Goal: Information Seeking & Learning: Compare options

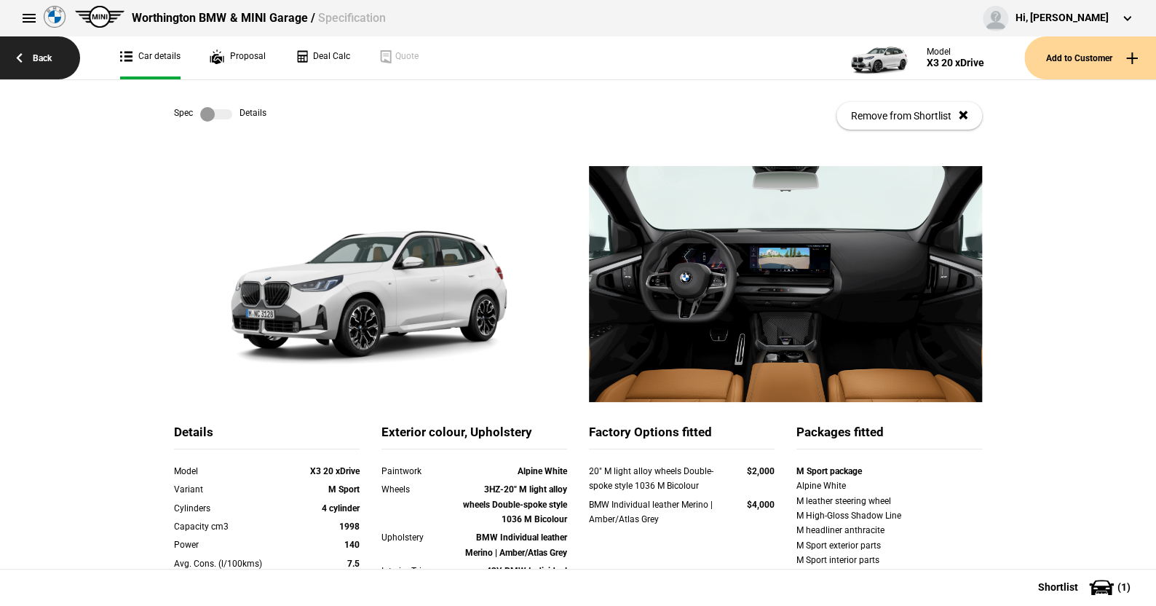
click at [40, 55] on link "Back" at bounding box center [40, 57] width 80 height 43
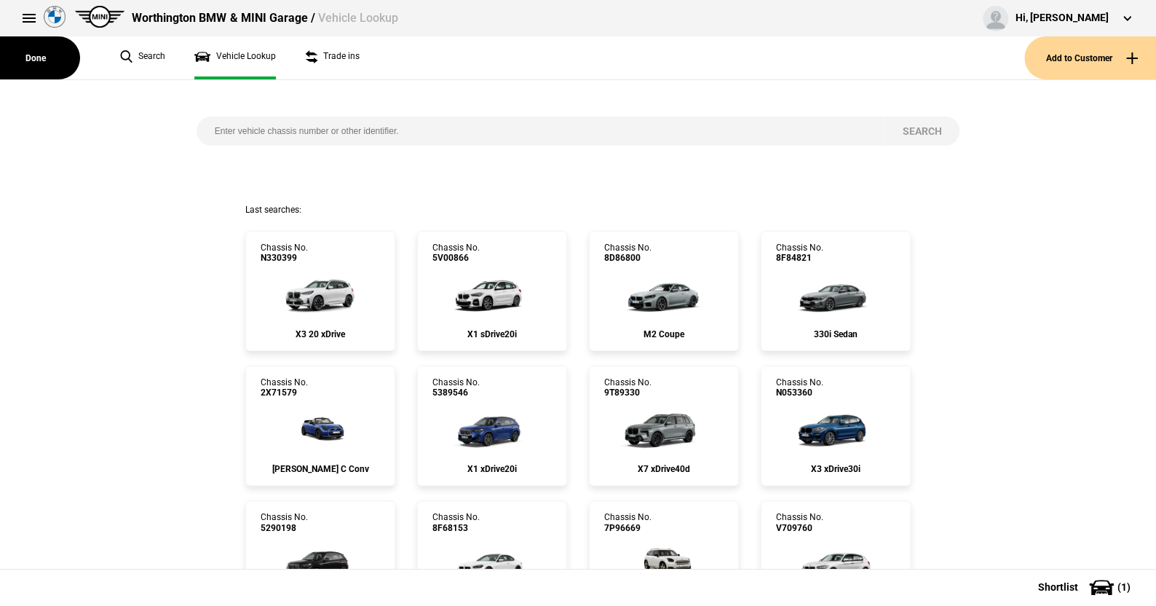
click at [40, 55] on button "Done" at bounding box center [40, 57] width 80 height 43
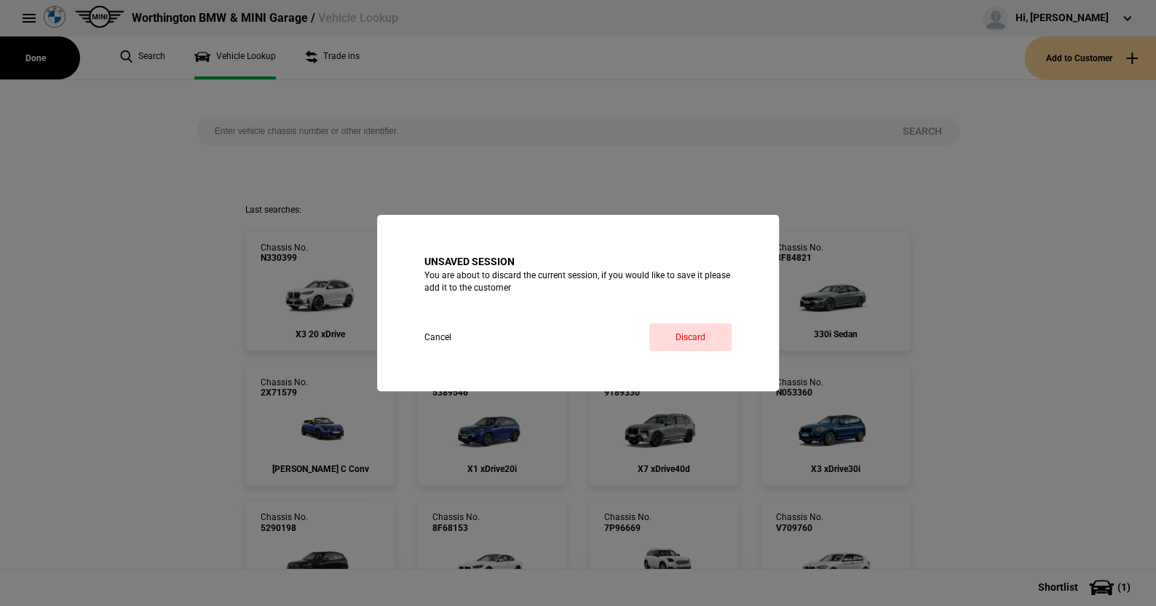
click at [40, 55] on div "Unsaved session You are about to discard the current session, if you would like…" at bounding box center [578, 303] width 1156 height 606
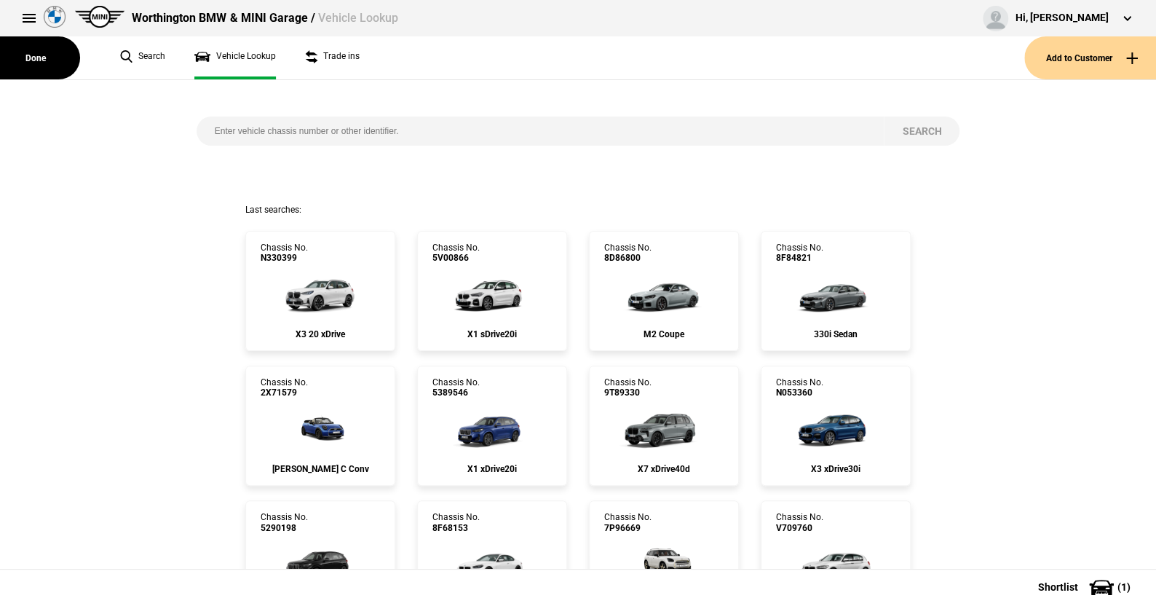
click at [40, 55] on button "Done" at bounding box center [40, 57] width 80 height 43
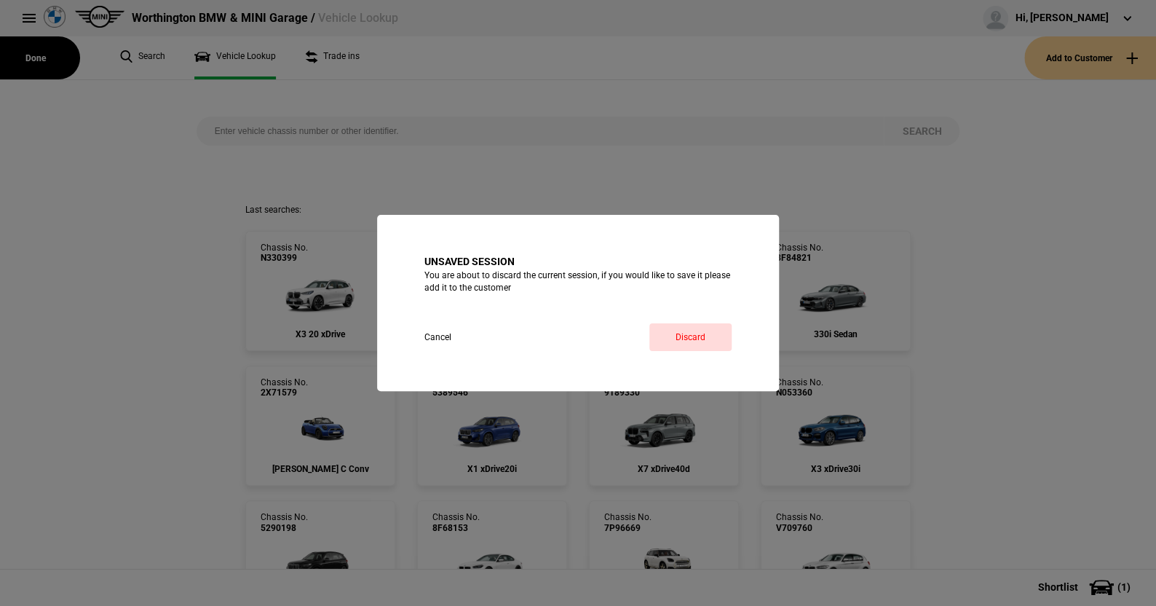
click at [40, 55] on div "Unsaved session You are about to discard the current session, if you would like…" at bounding box center [578, 303] width 1156 height 606
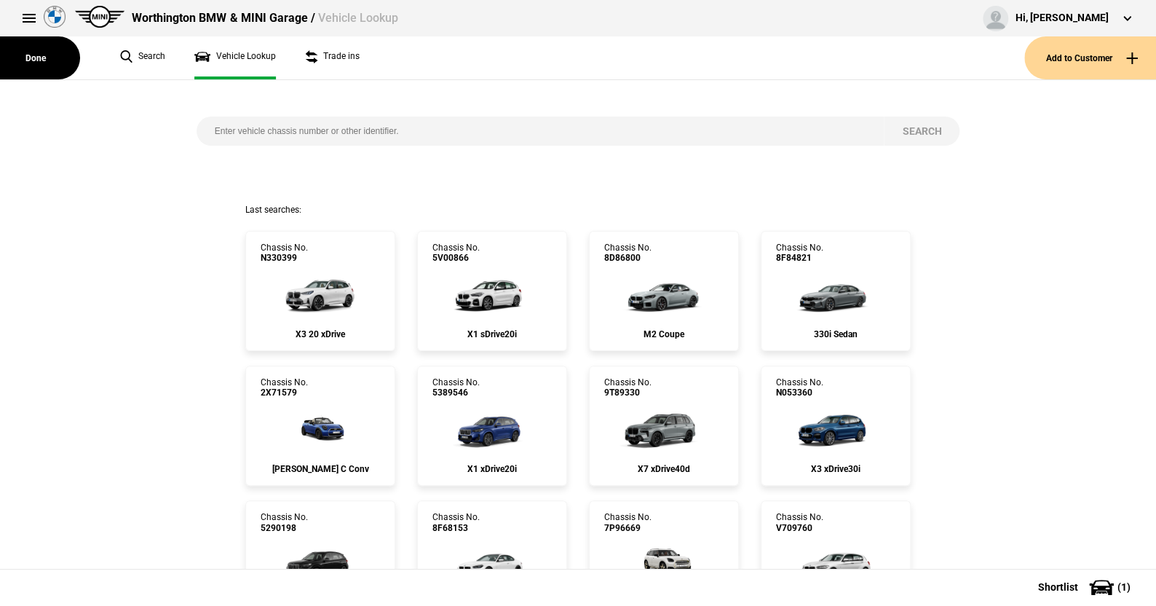
click at [40, 55] on button "Done" at bounding box center [40, 57] width 80 height 43
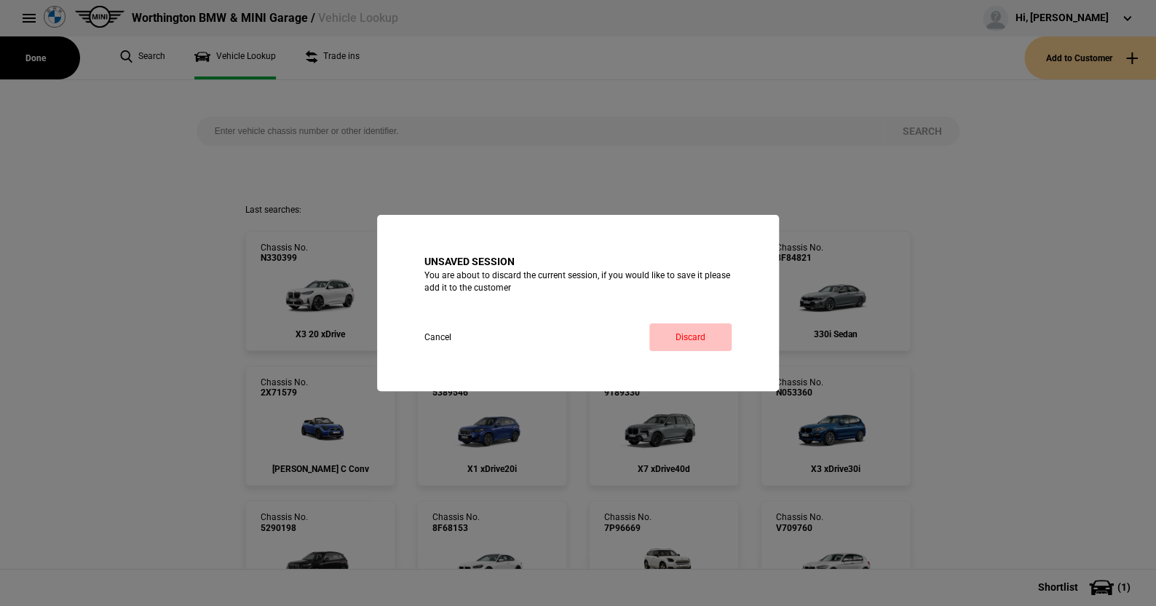
drag, startPoint x: 40, startPoint y: 55, endPoint x: 689, endPoint y: 334, distance: 706.7
click at [689, 334] on button "Discard" at bounding box center [690, 337] width 82 height 28
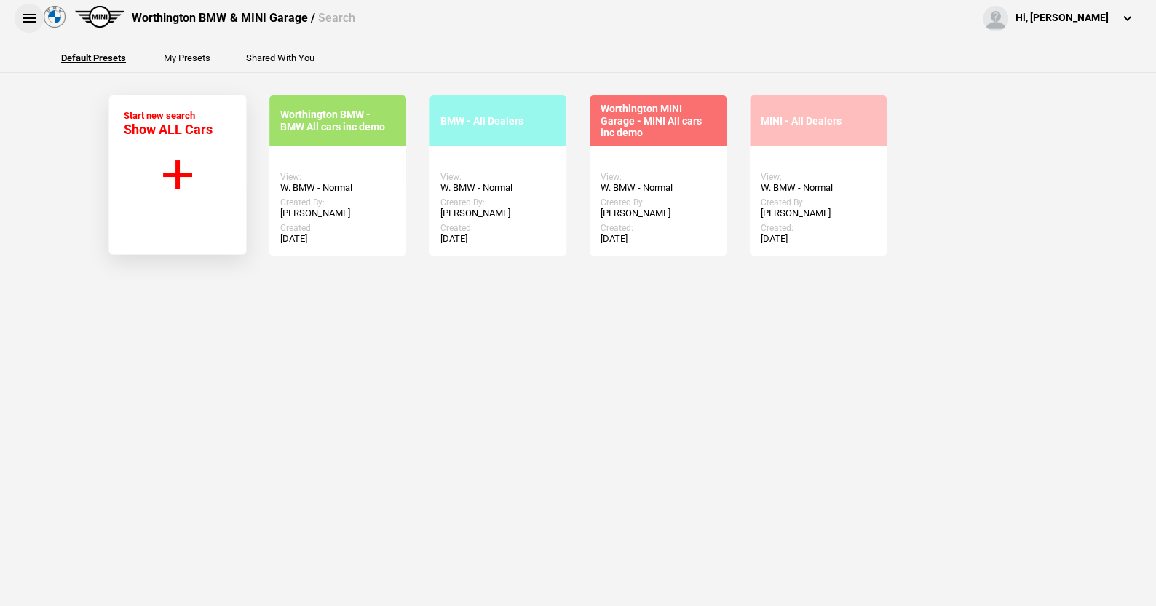
click at [32, 14] on button at bounding box center [29, 18] width 29 height 29
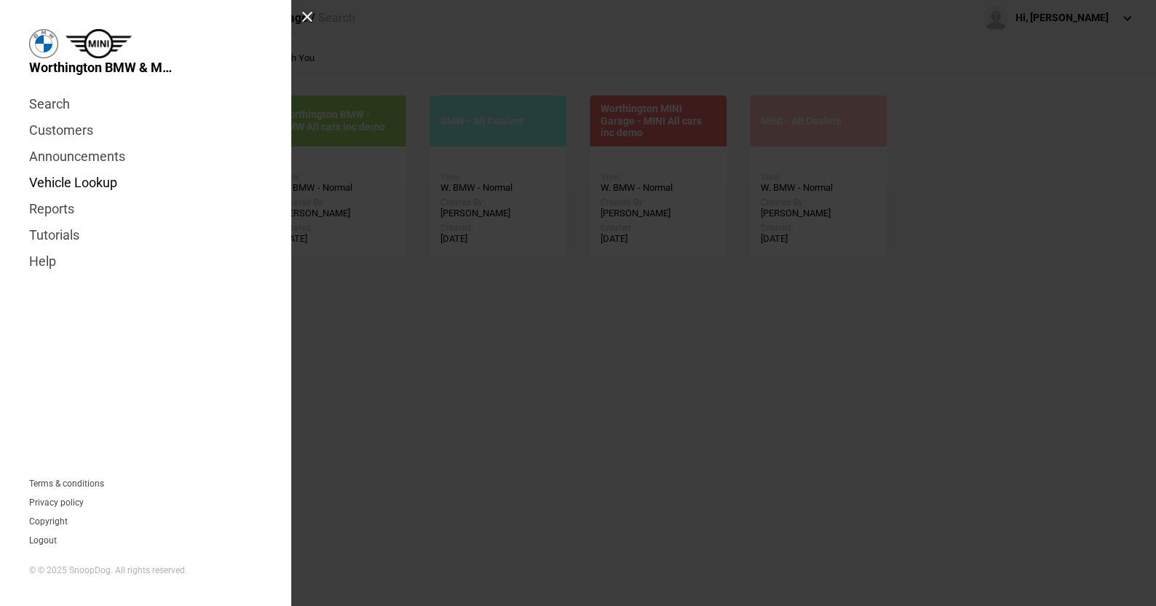
click at [87, 179] on link "Vehicle Lookup" at bounding box center [145, 183] width 233 height 26
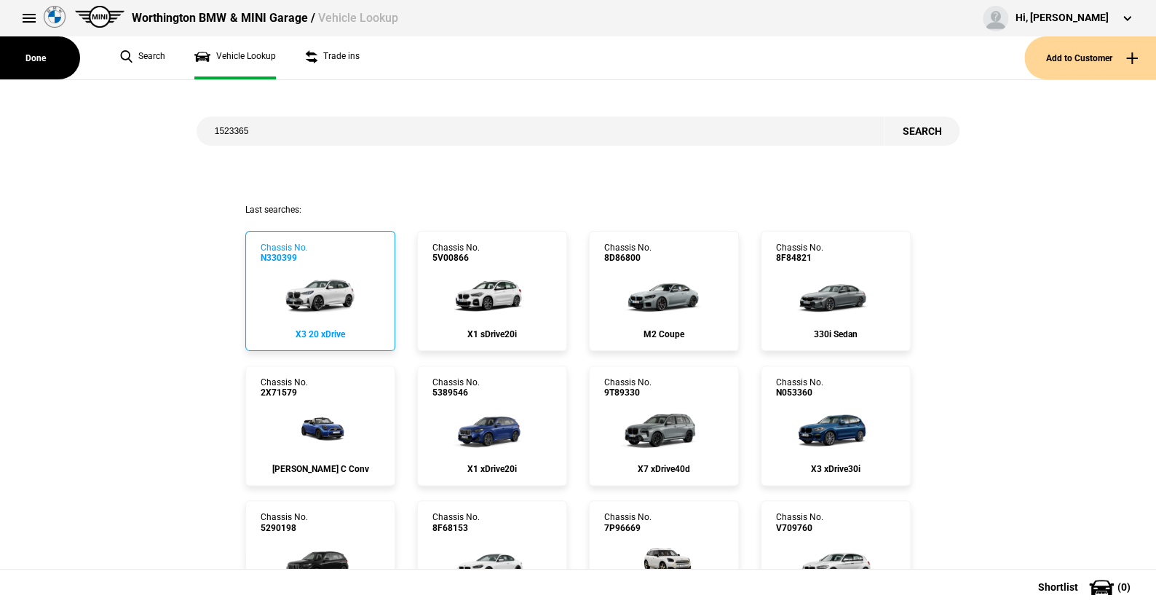
type input "1523365"
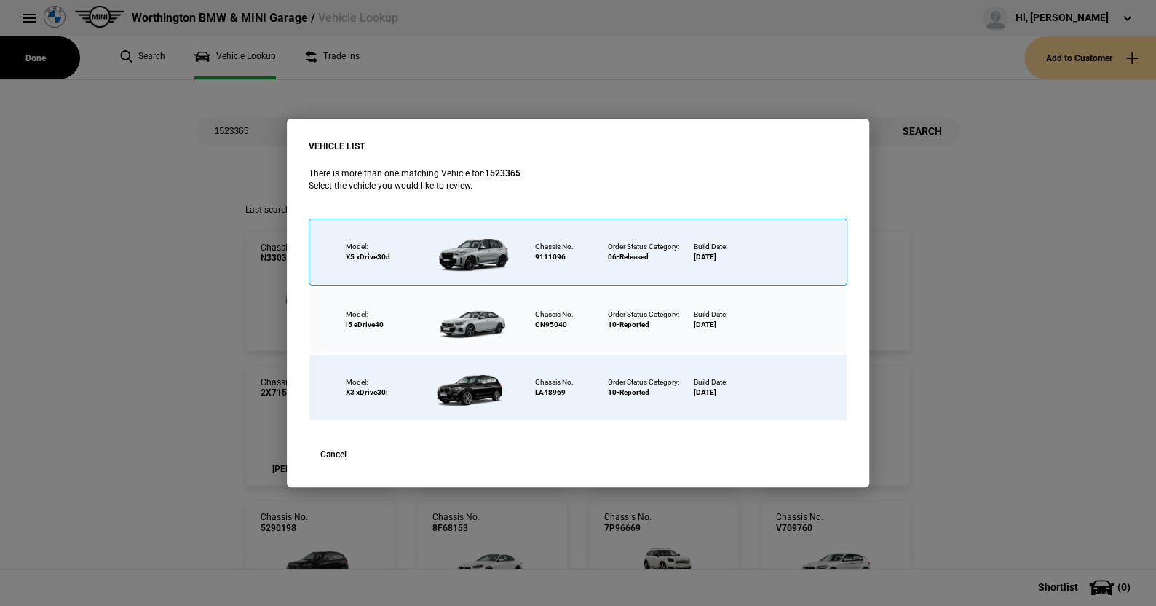
click at [478, 253] on div at bounding box center [473, 251] width 95 height 51
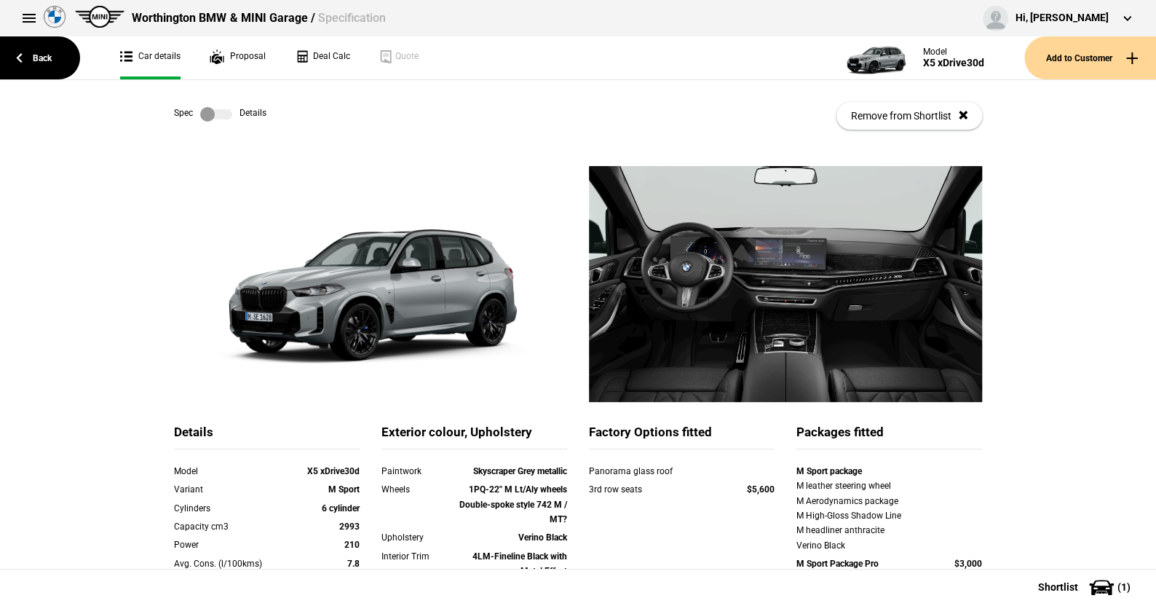
click at [223, 115] on label at bounding box center [216, 114] width 32 height 15
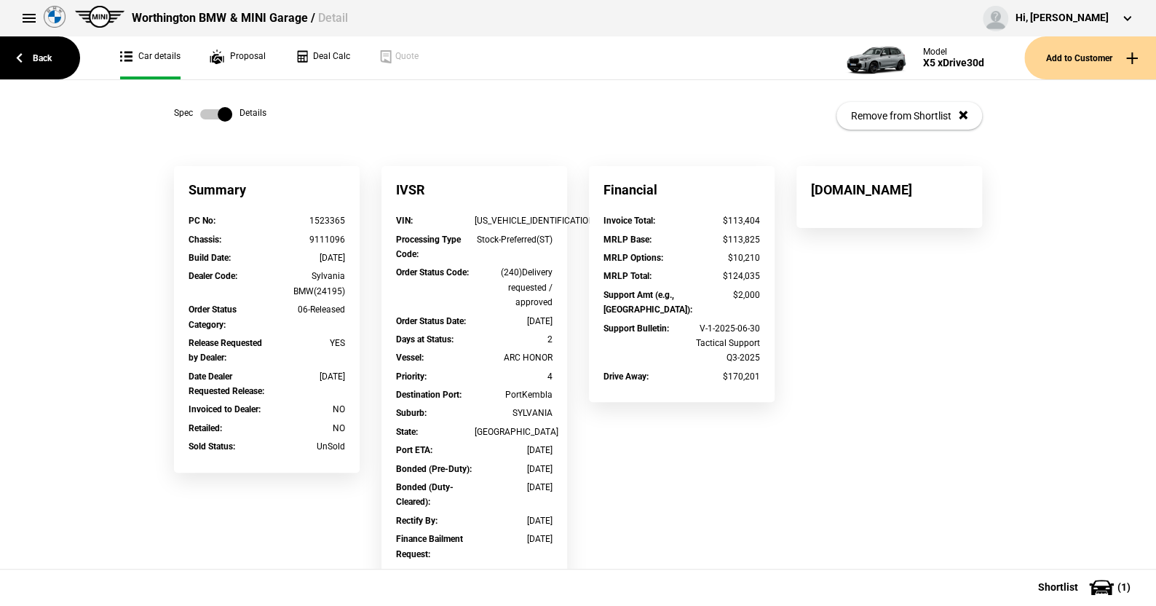
click at [200, 112] on label at bounding box center [216, 114] width 32 height 15
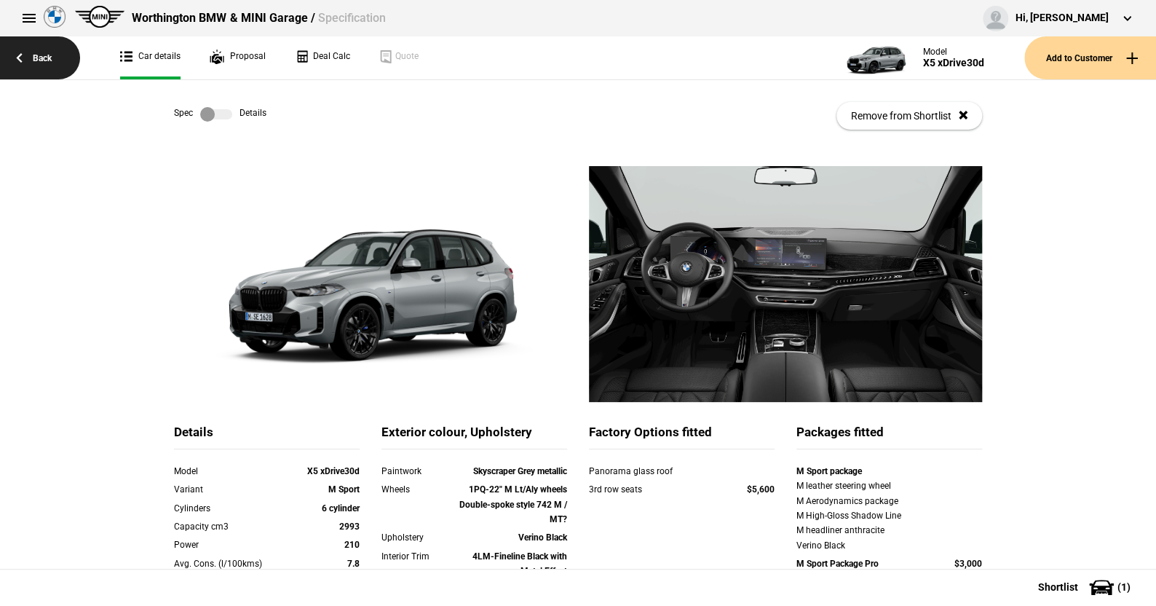
click at [44, 54] on link "Back" at bounding box center [40, 57] width 80 height 43
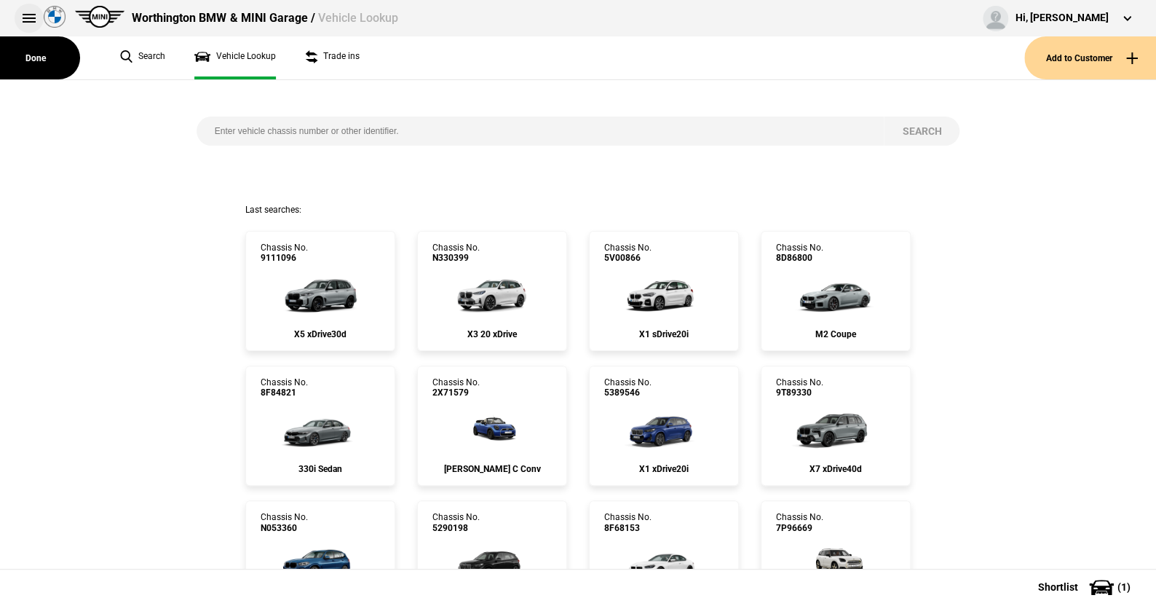
click at [26, 14] on button at bounding box center [29, 18] width 29 height 29
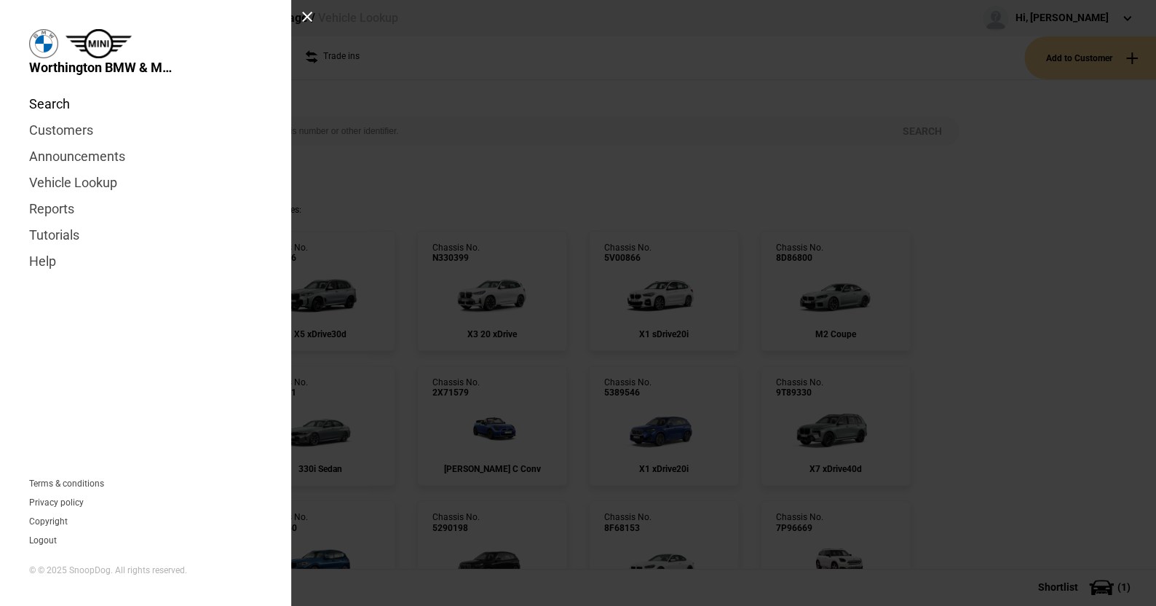
click at [60, 103] on link "Search" at bounding box center [145, 104] width 233 height 26
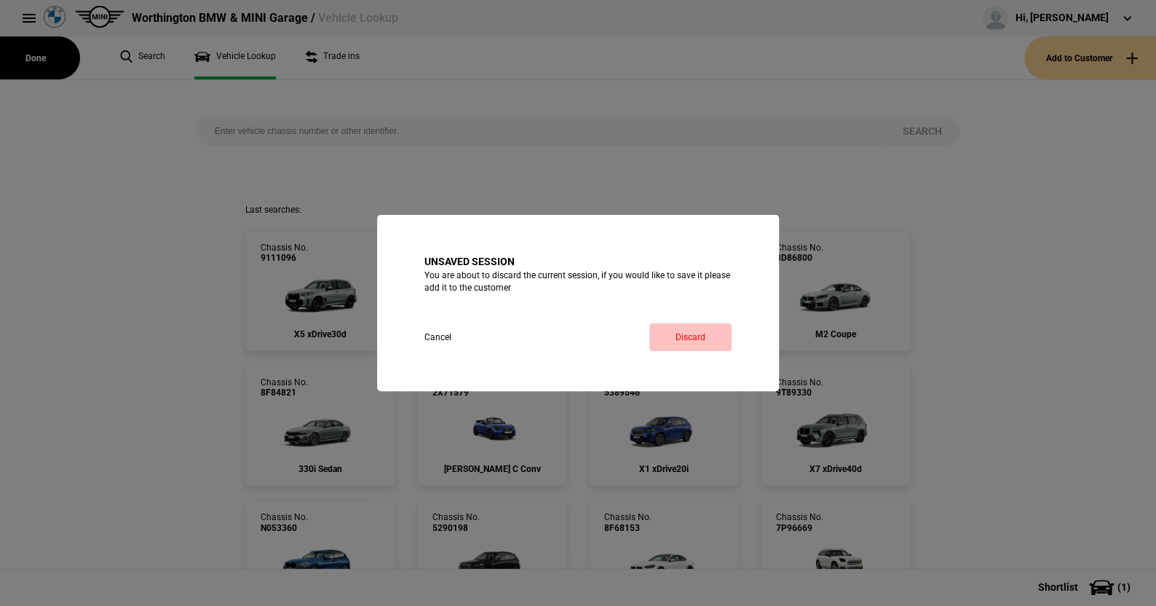
click at [681, 338] on link "Discard" at bounding box center [690, 337] width 82 height 28
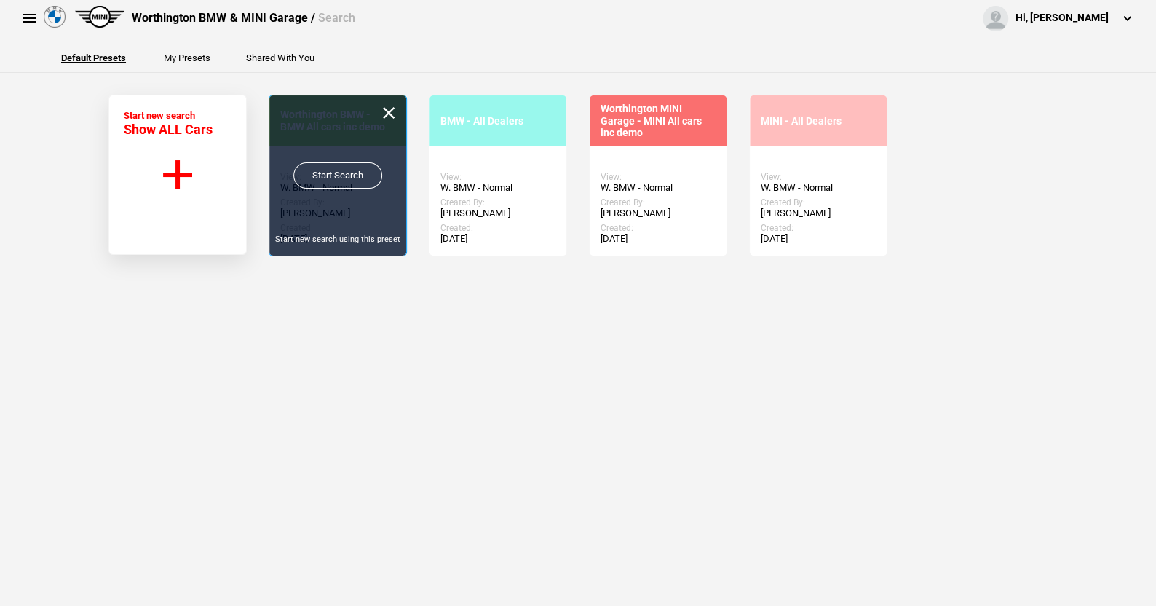
click at [344, 170] on link "Start Search" at bounding box center [337, 175] width 89 height 26
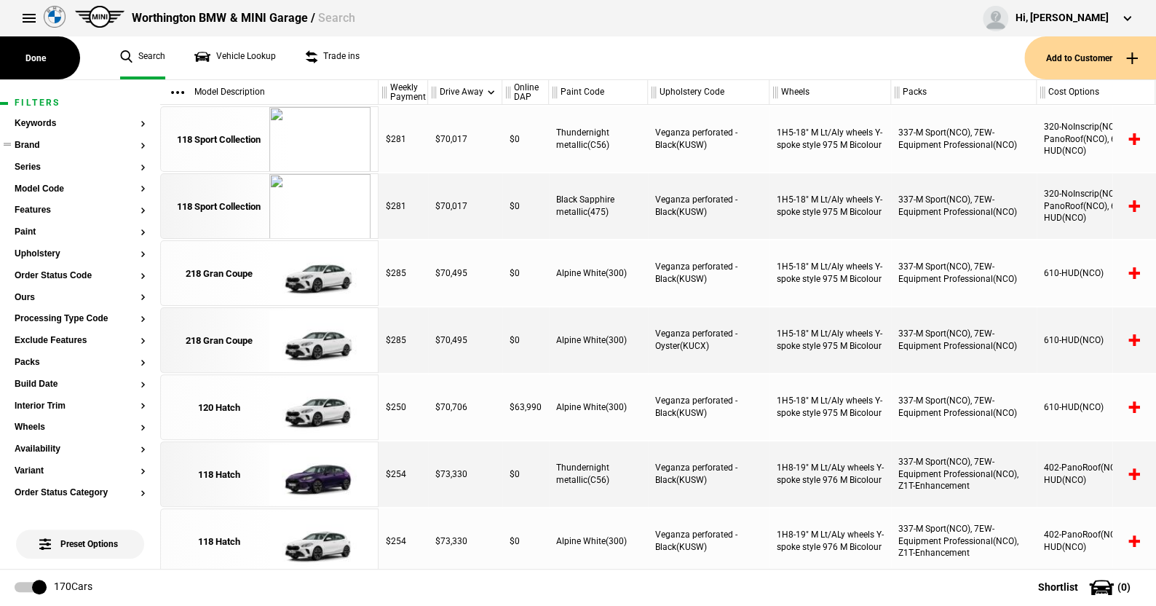
click at [25, 146] on button "Brand" at bounding box center [80, 146] width 131 height 10
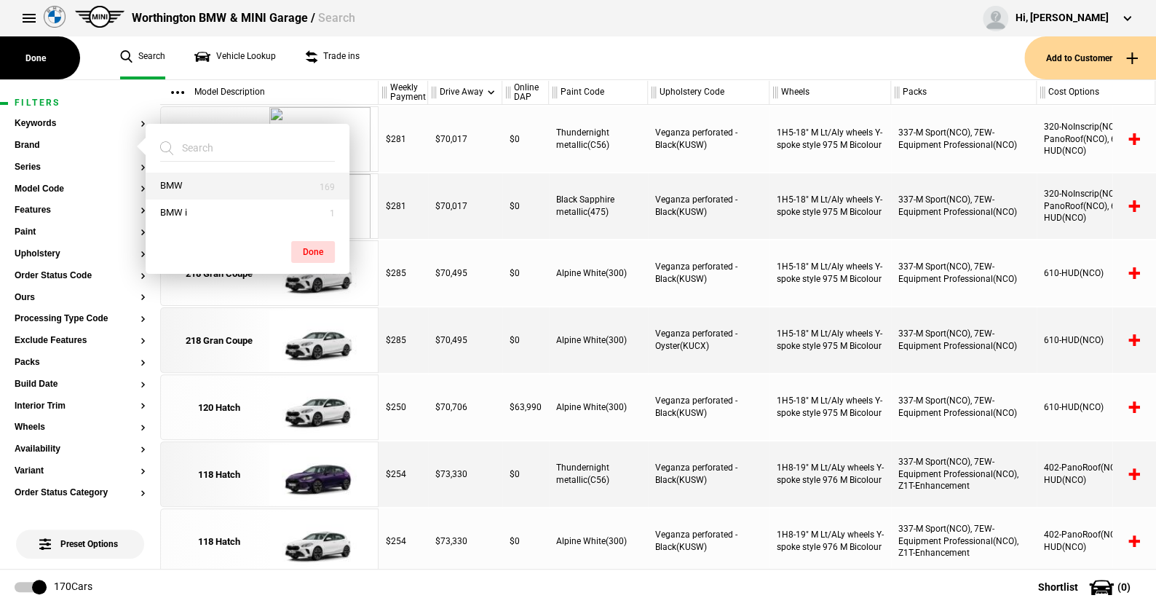
click at [176, 177] on button "BMW" at bounding box center [248, 186] width 204 height 27
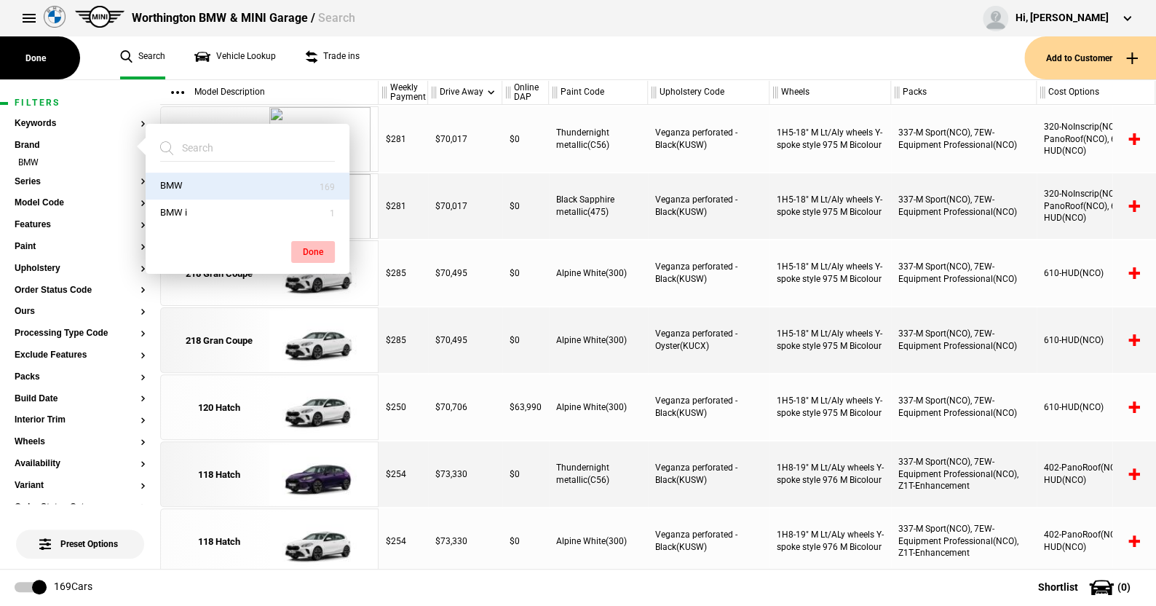
drag, startPoint x: 322, startPoint y: 249, endPoint x: 113, endPoint y: 196, distance: 215.6
click at [322, 249] on button "Done" at bounding box center [313, 252] width 44 height 22
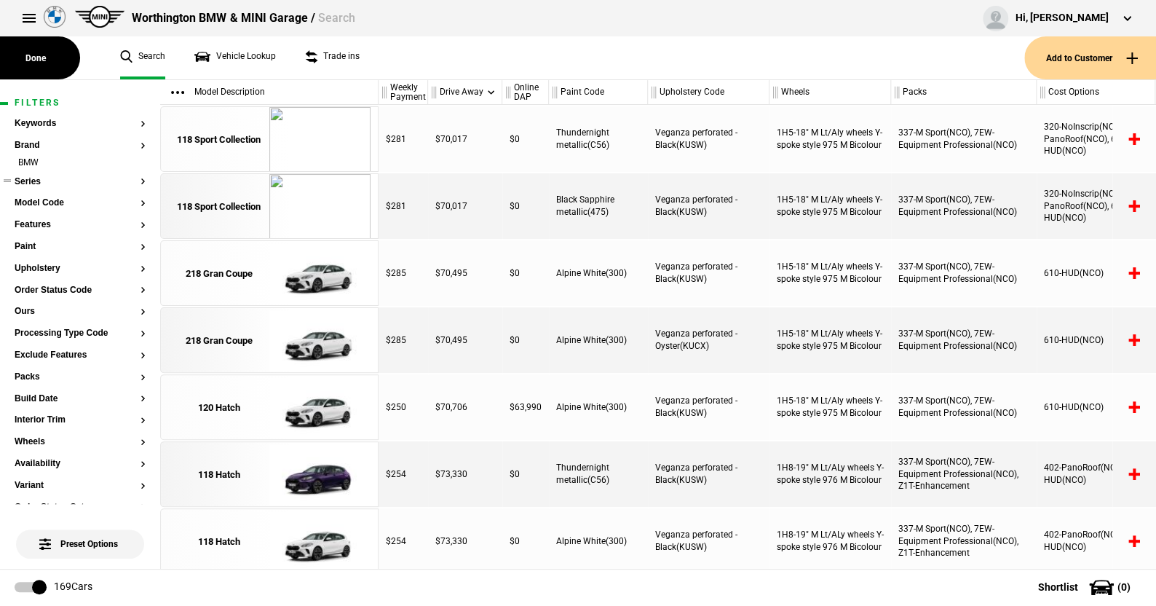
click at [31, 186] on button "Series" at bounding box center [80, 182] width 131 height 10
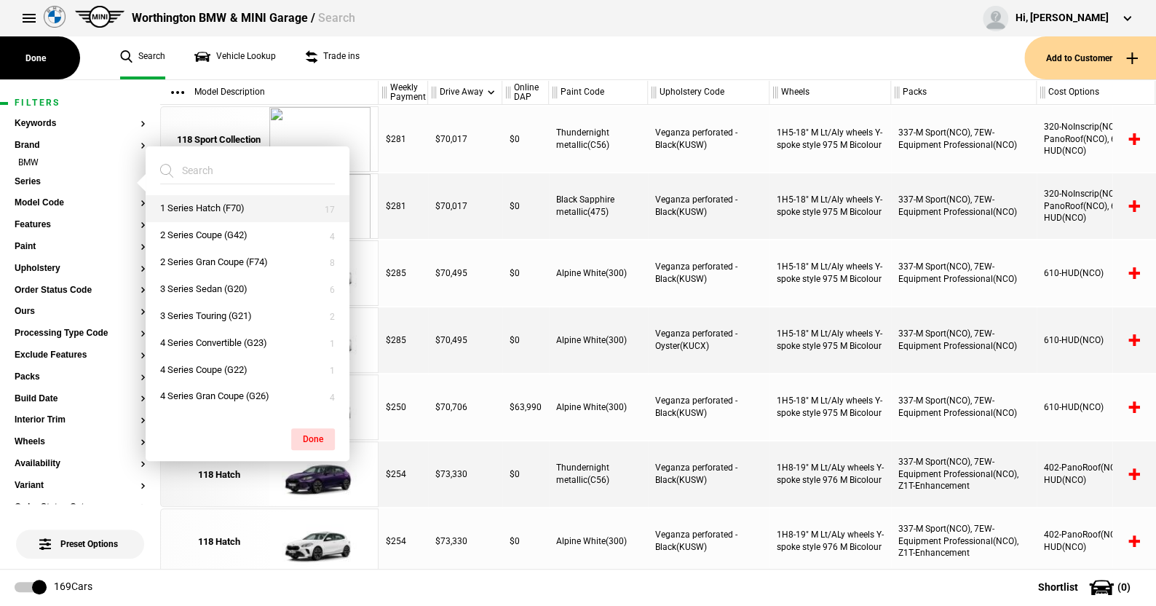
click at [194, 205] on button "1 Series Hatch (F70)" at bounding box center [248, 208] width 204 height 27
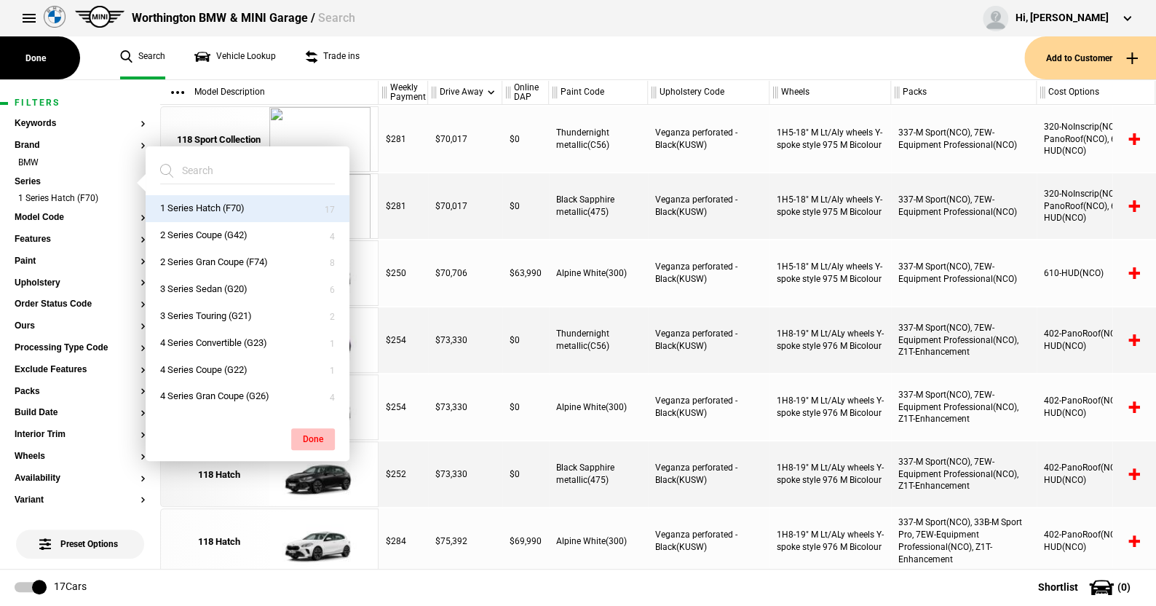
click at [319, 432] on button "Done" at bounding box center [313, 439] width 44 height 22
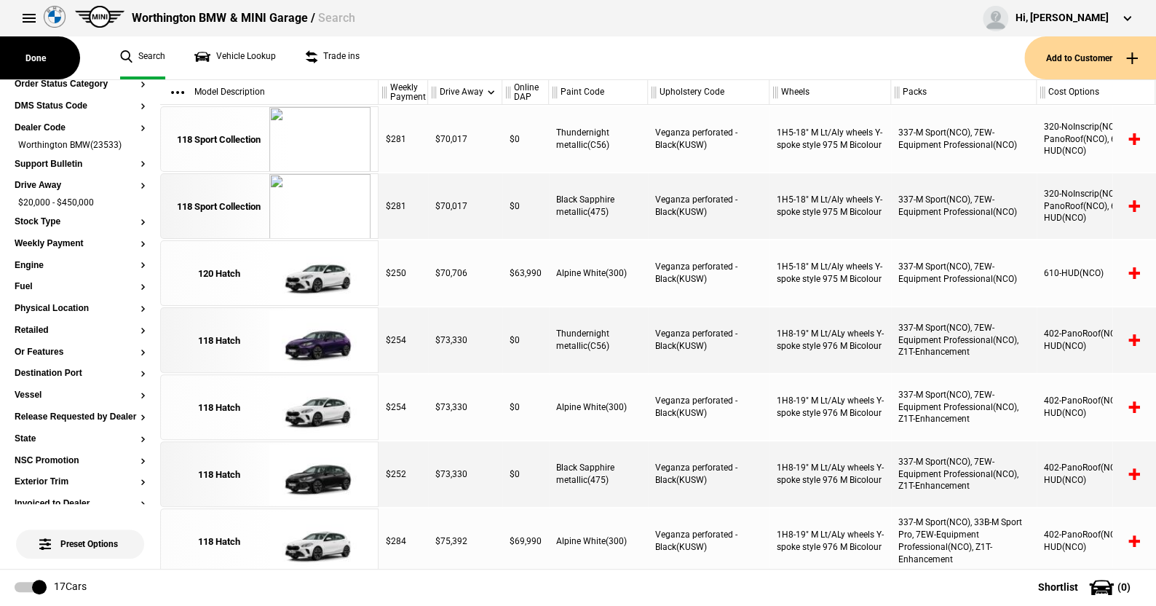
scroll to position [363, 0]
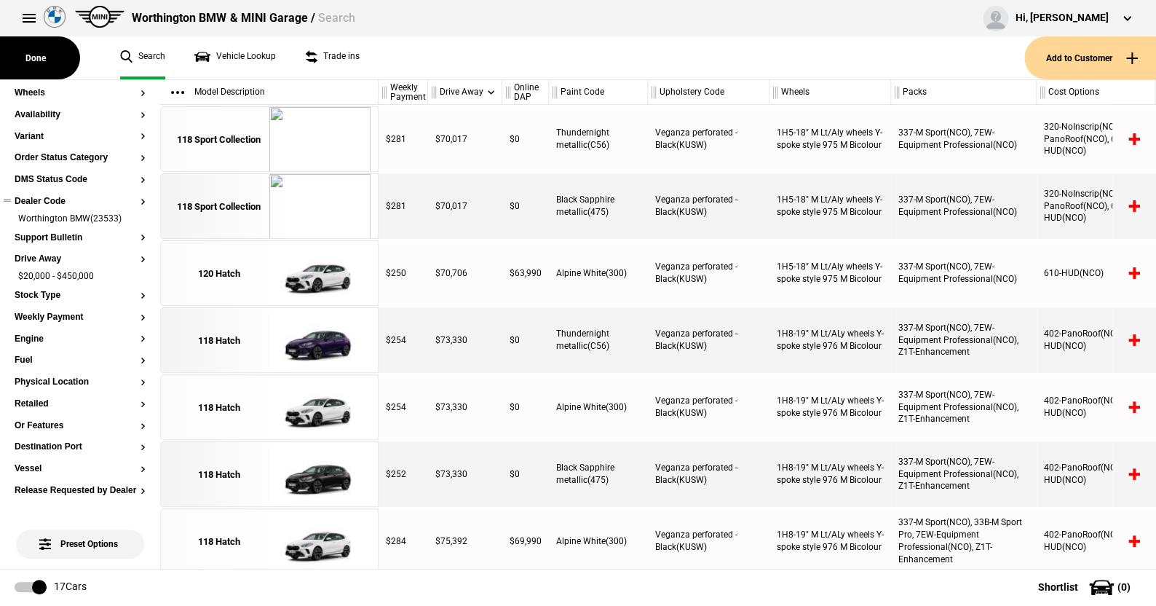
click at [129, 216] on li "Worthington BMW(23533)" at bounding box center [80, 220] width 131 height 15
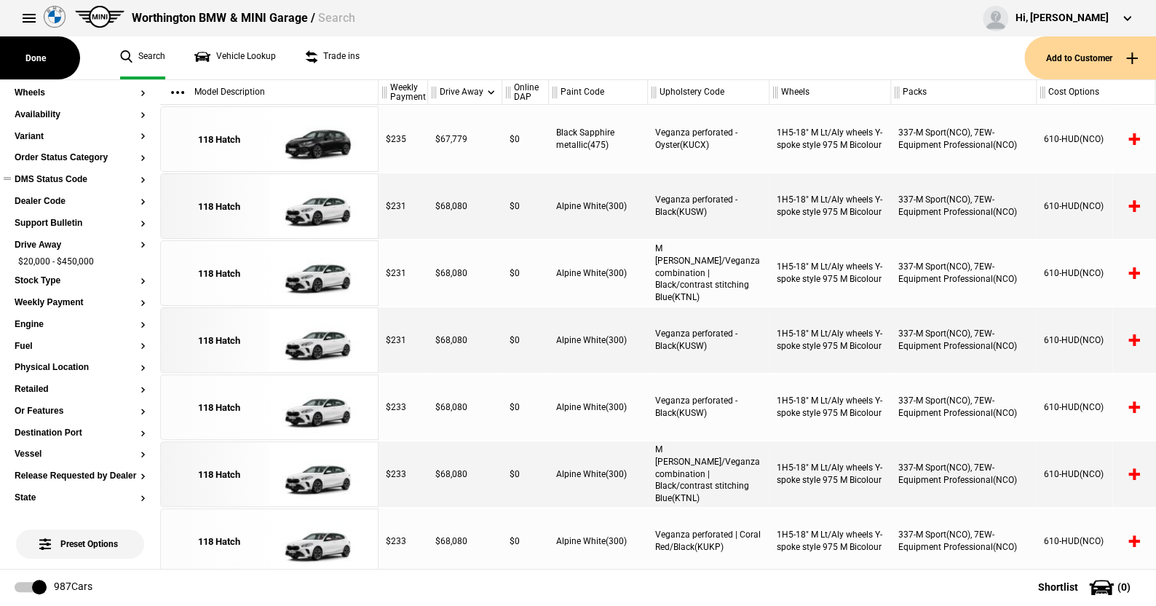
click at [73, 181] on button "DMS Status Code" at bounding box center [80, 180] width 131 height 10
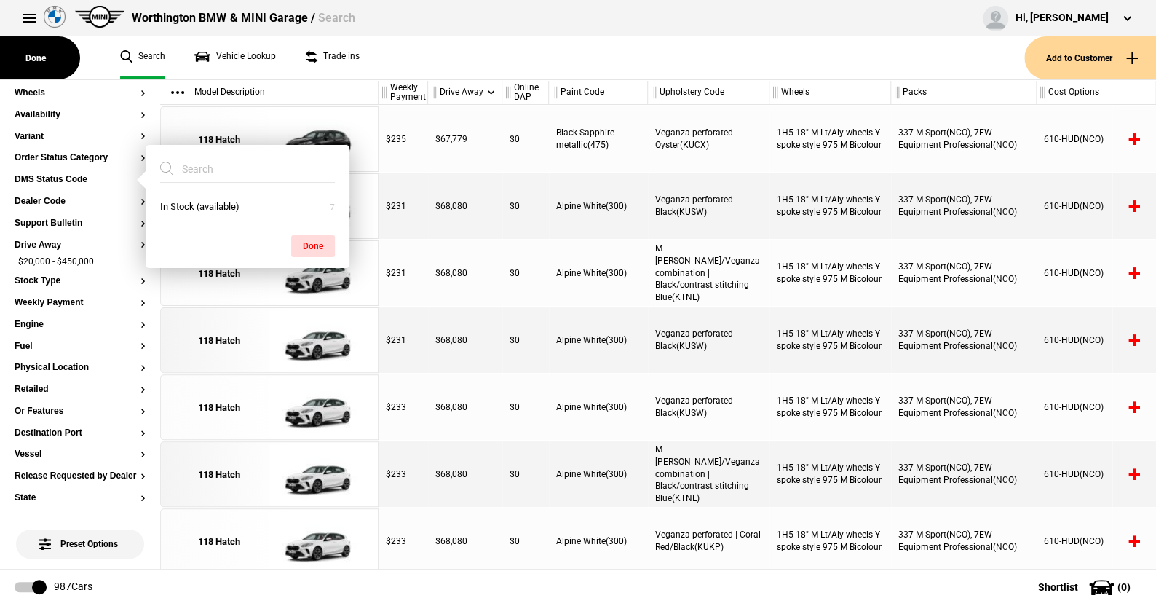
click at [376, 63] on ul "Search Vehicle Lookup Trade ins" at bounding box center [565, 57] width 919 height 43
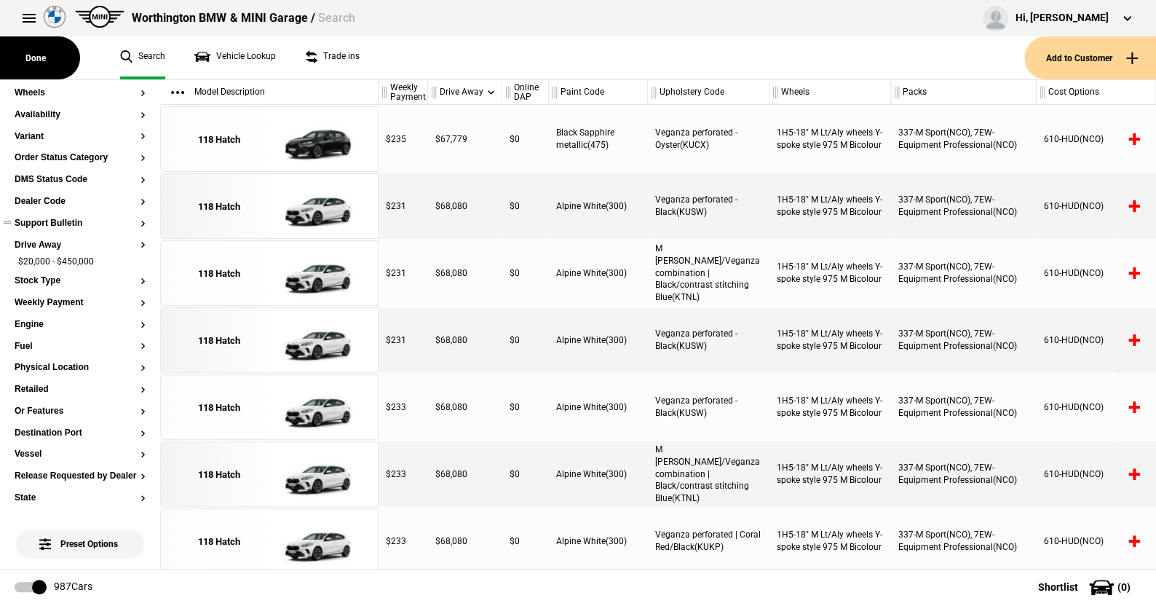
scroll to position [146, 0]
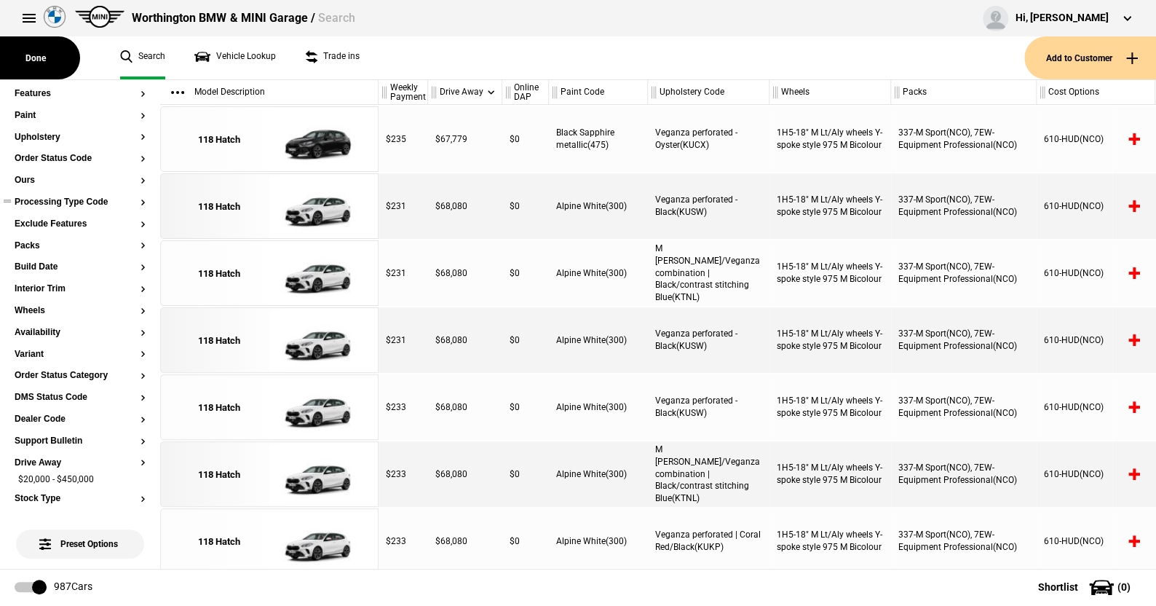
click at [68, 199] on button "Processing Type Code" at bounding box center [80, 202] width 131 height 10
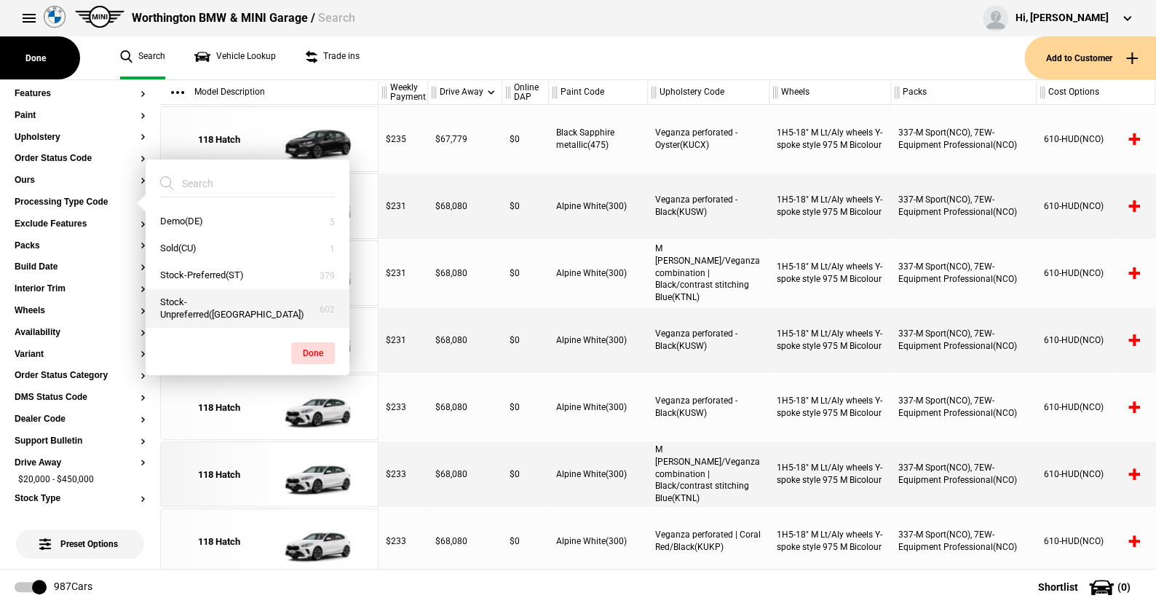
click at [207, 297] on button "Stock-Unpreferred(US)" at bounding box center [248, 308] width 204 height 39
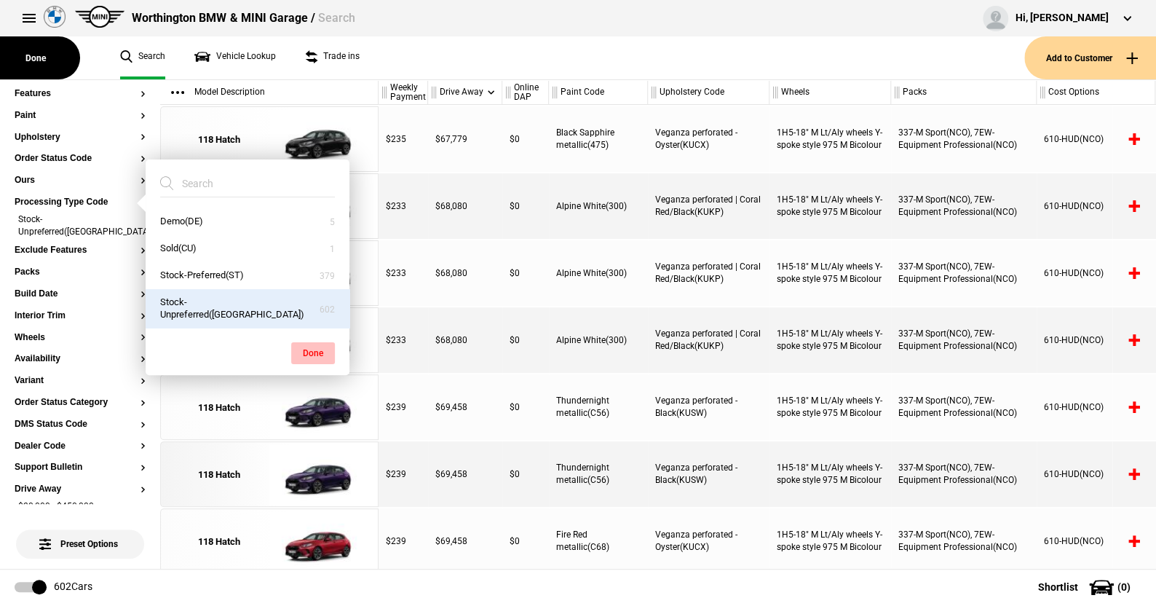
click at [312, 342] on button "Done" at bounding box center [313, 353] width 44 height 22
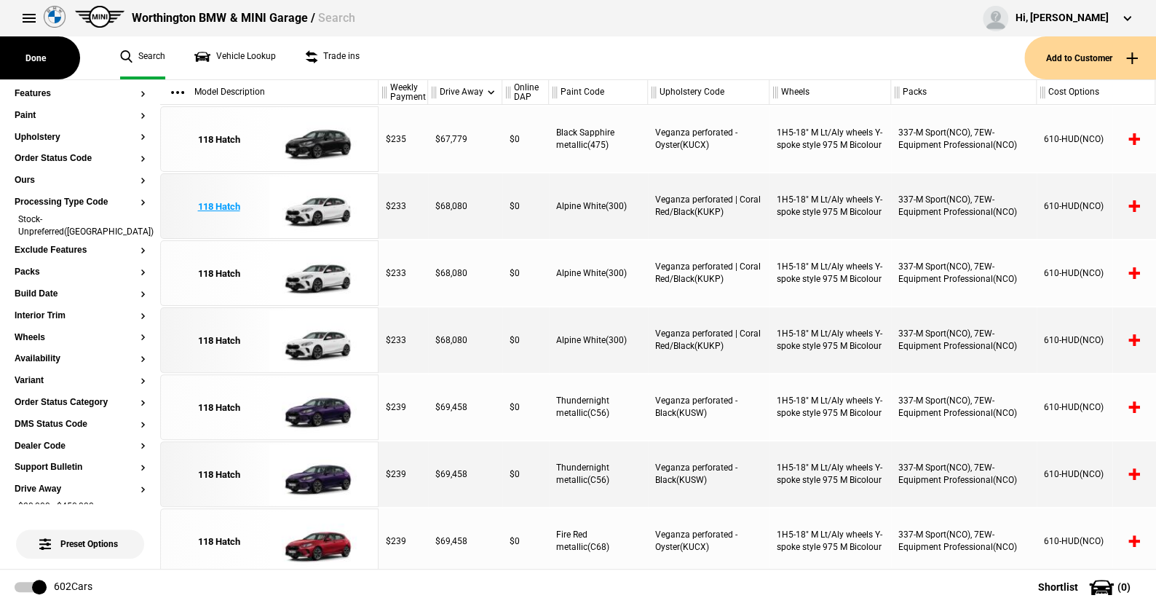
click at [323, 208] on img at bounding box center [319, 207] width 101 height 66
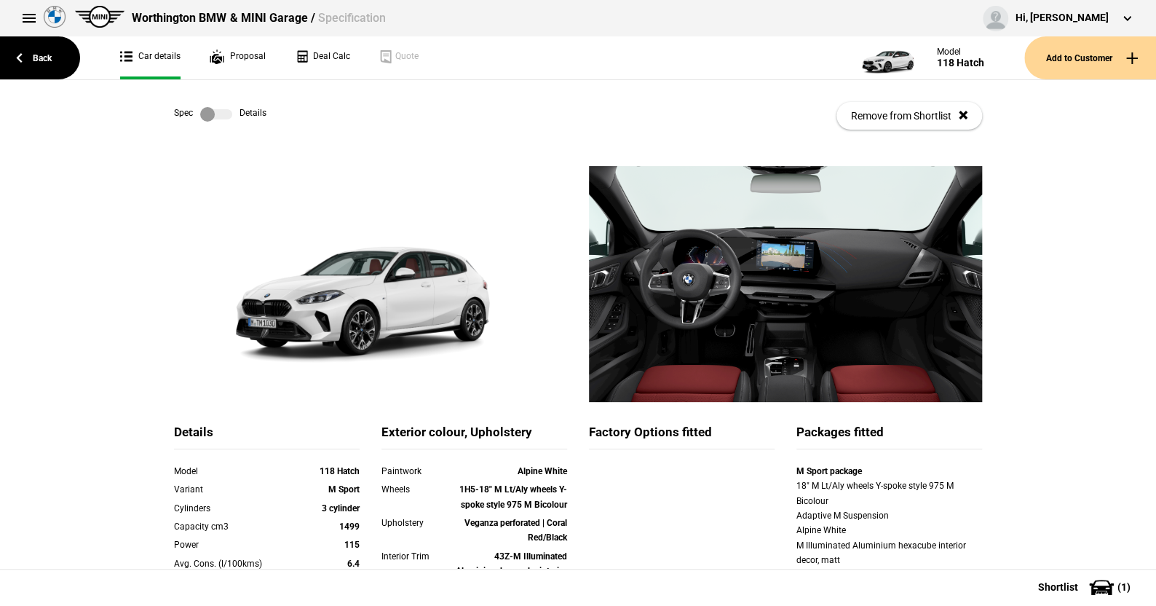
click at [215, 114] on label at bounding box center [216, 114] width 32 height 15
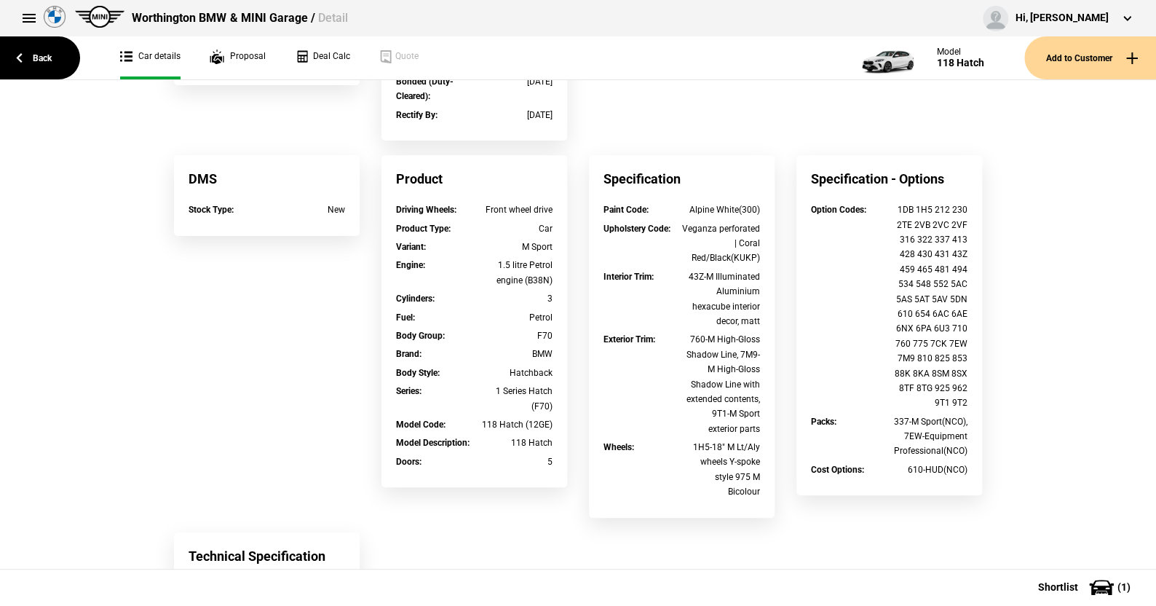
scroll to position [363, 0]
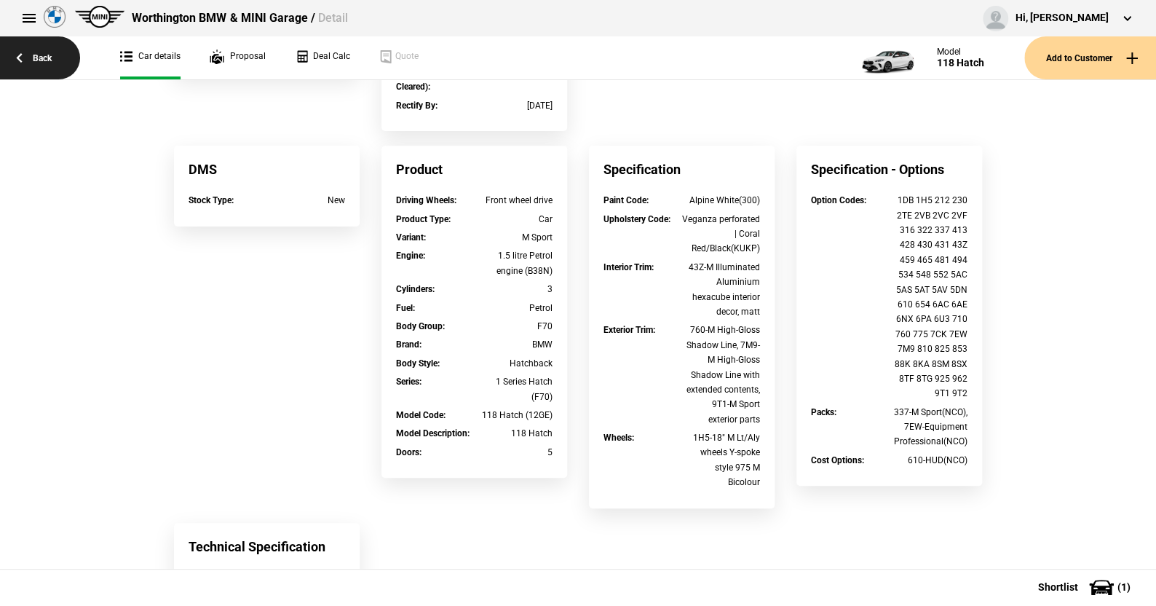
click at [39, 65] on link "Back" at bounding box center [40, 57] width 80 height 43
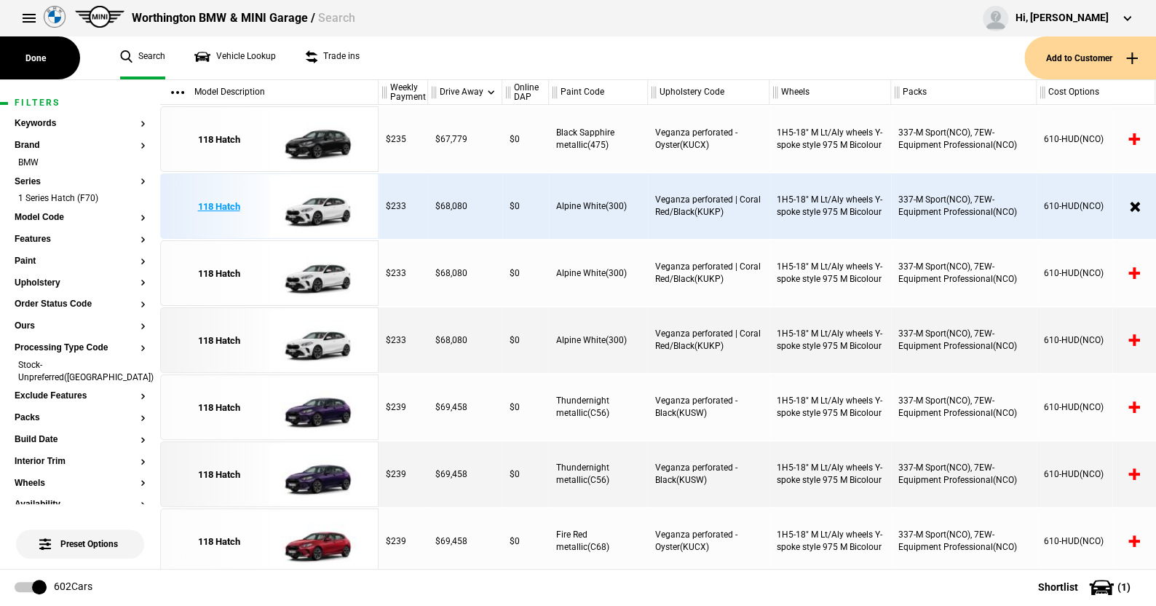
click at [326, 210] on img at bounding box center [319, 207] width 101 height 66
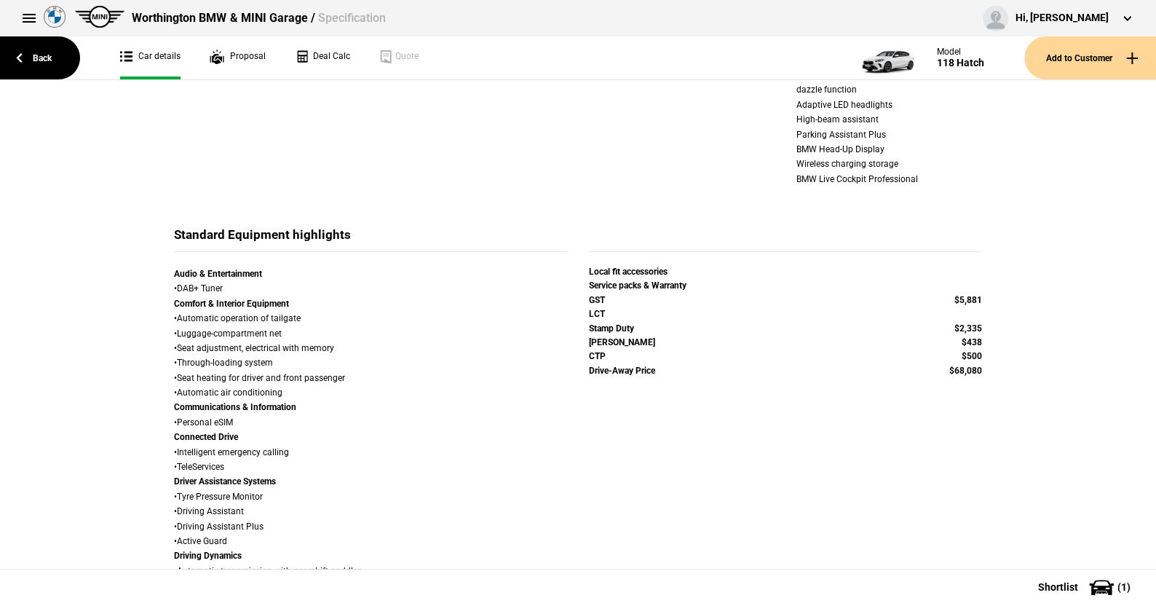
scroll to position [727, 0]
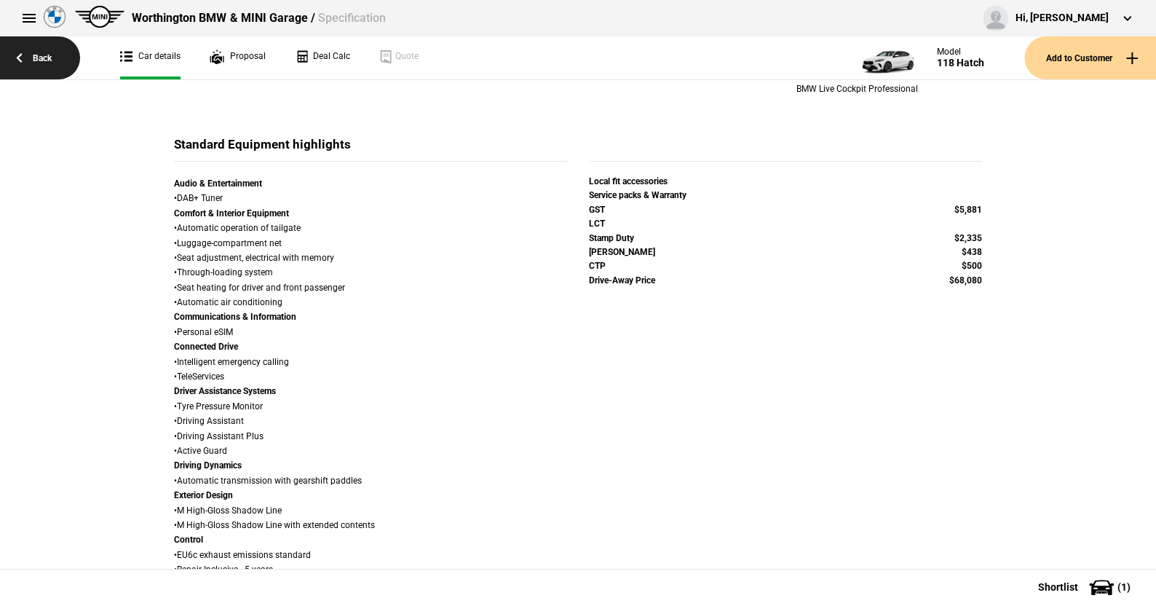
click at [46, 57] on link "Back" at bounding box center [40, 57] width 80 height 43
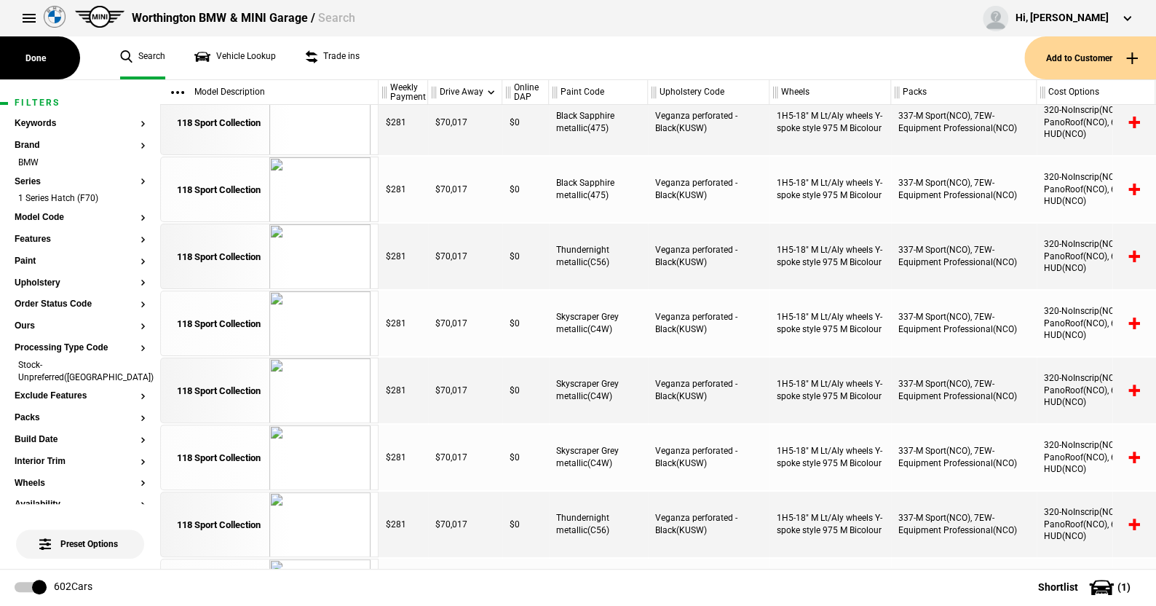
scroll to position [1487, 0]
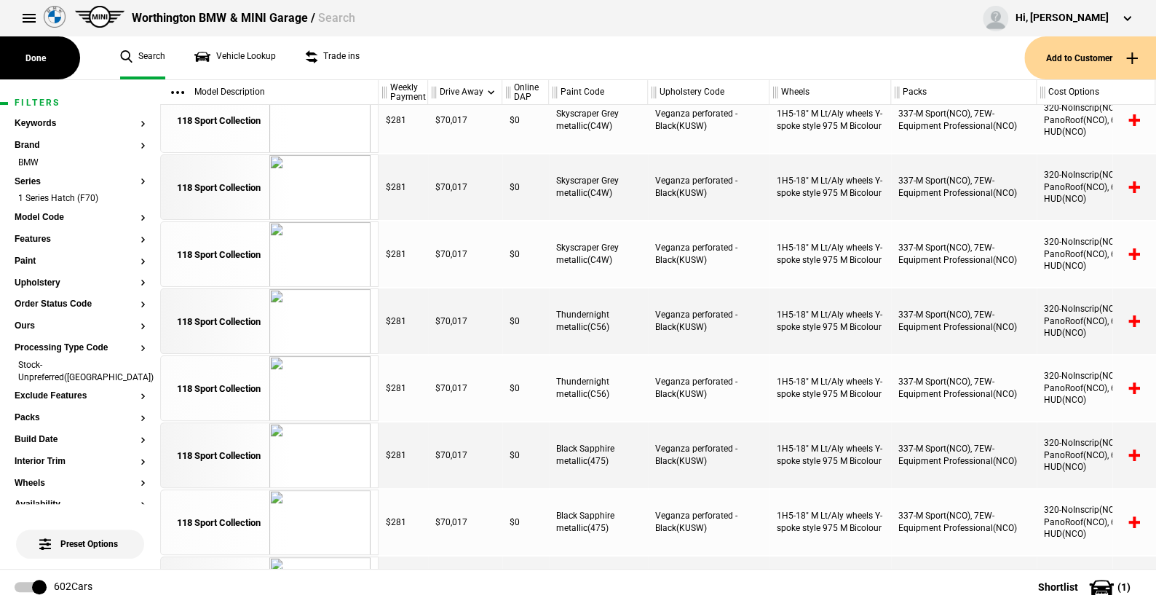
click at [393, 66] on ul "Search Vehicle Lookup Trade ins" at bounding box center [565, 57] width 919 height 43
click at [413, 65] on ul "Search Vehicle Lookup Trade ins" at bounding box center [565, 57] width 919 height 43
click at [34, 413] on button "Packs" at bounding box center [80, 418] width 131 height 10
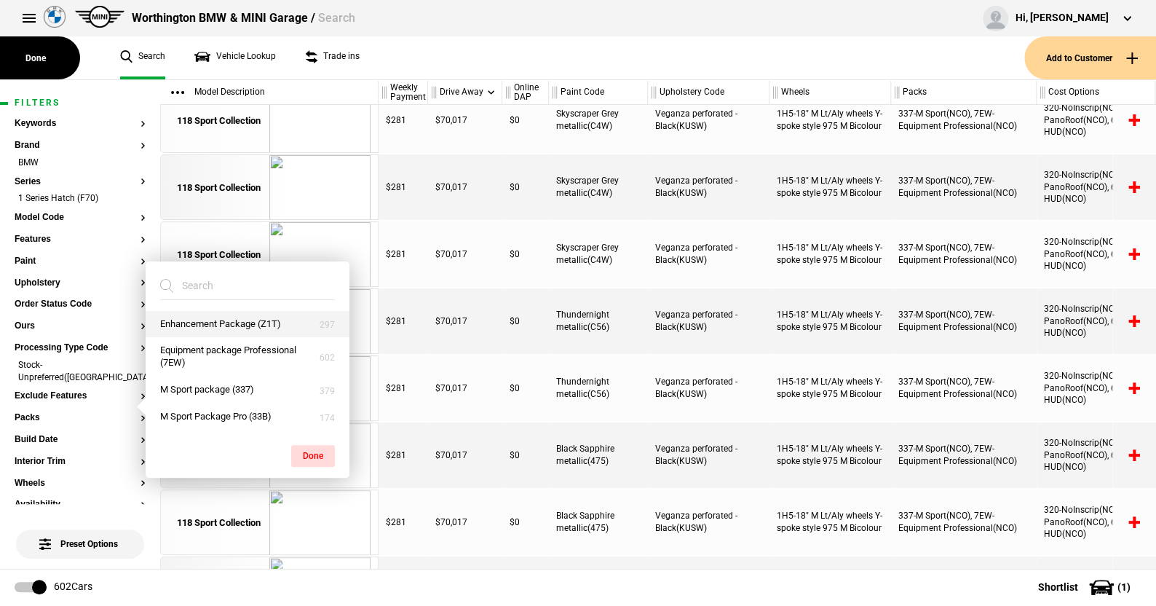
click at [228, 320] on button "Enhancement Package (Z1T)" at bounding box center [248, 324] width 204 height 27
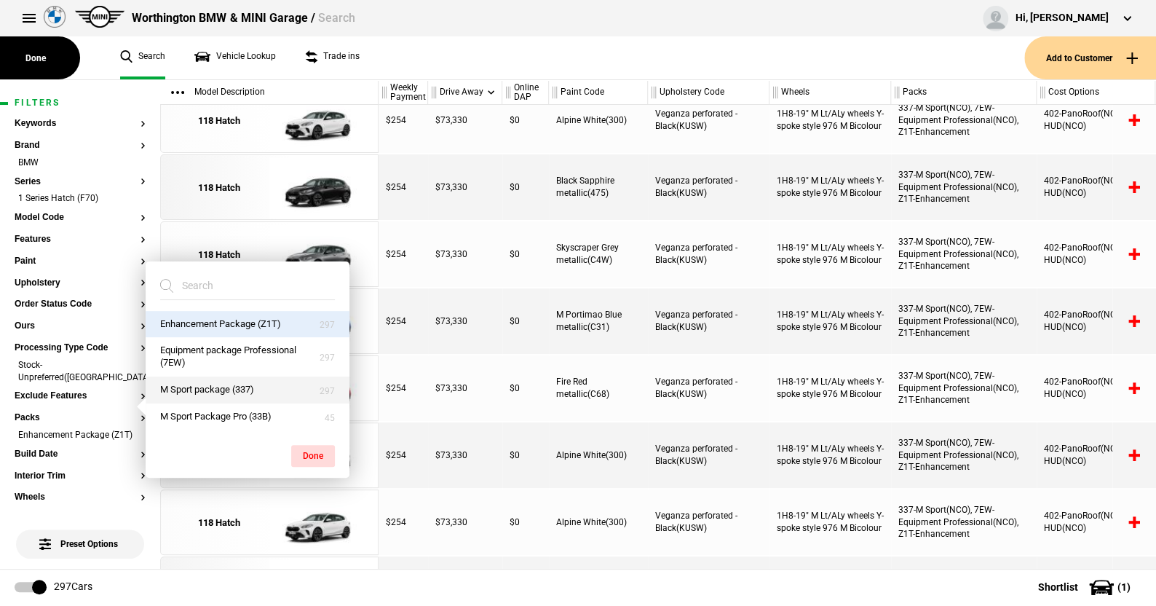
click at [202, 389] on button "M Sport package (337)" at bounding box center [248, 389] width 204 height 27
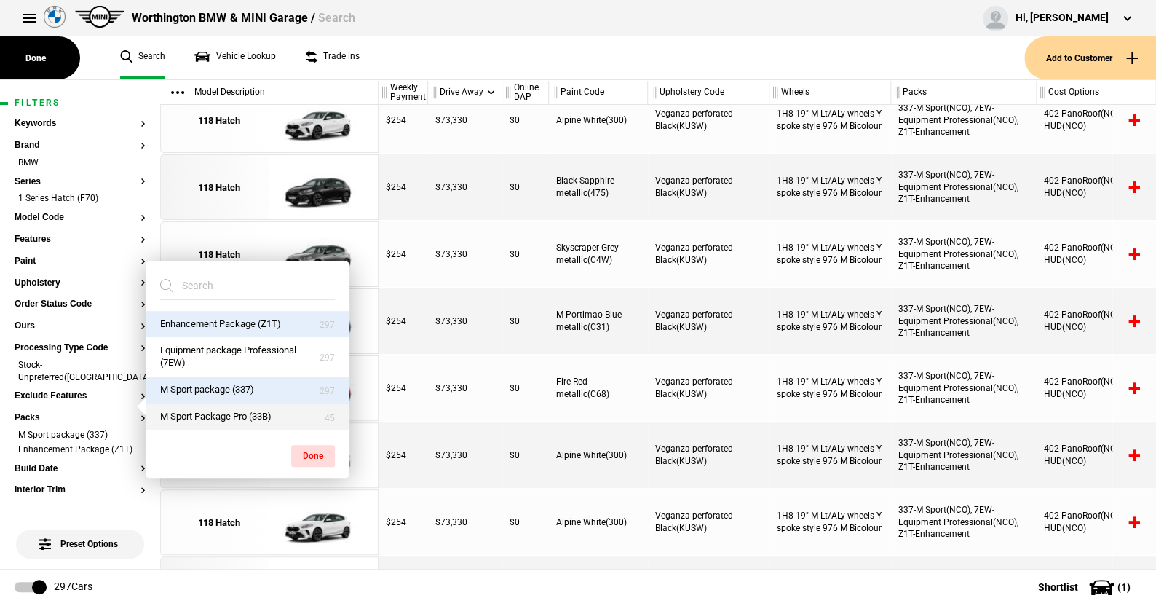
click at [207, 419] on button "M Sport Package Pro (33B)" at bounding box center [248, 416] width 204 height 27
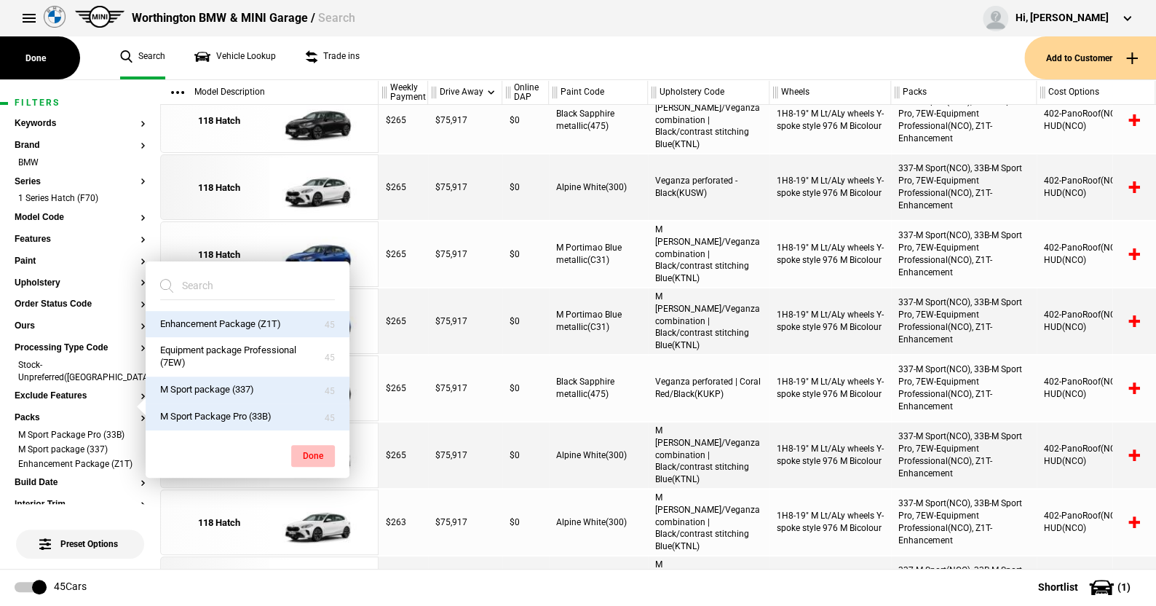
click at [322, 452] on button "Done" at bounding box center [313, 456] width 44 height 22
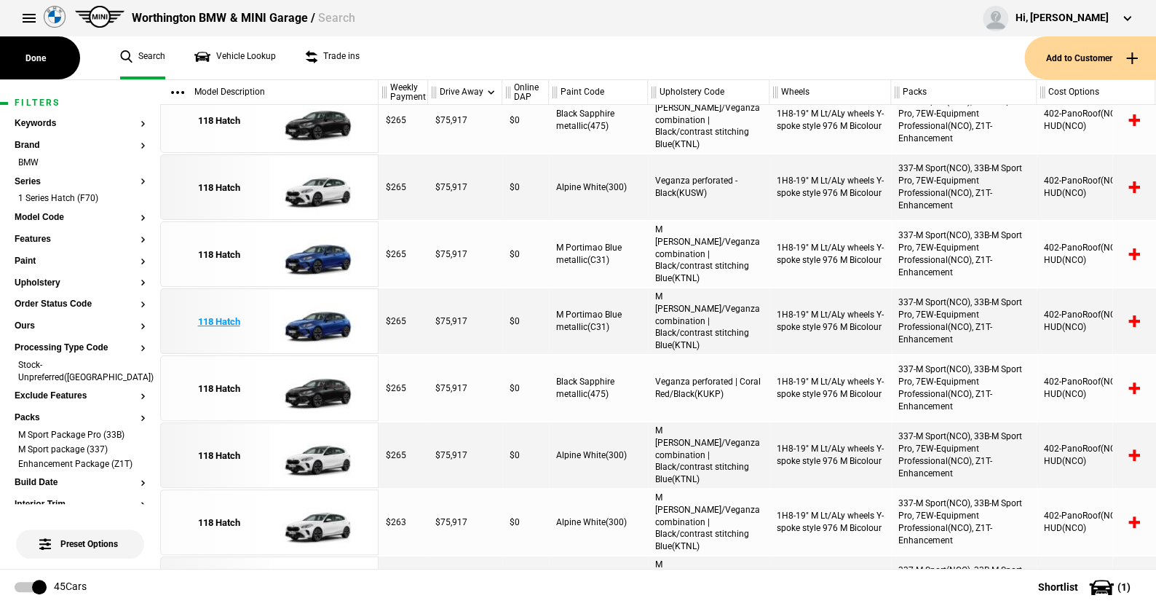
click at [336, 323] on img at bounding box center [319, 322] width 101 height 66
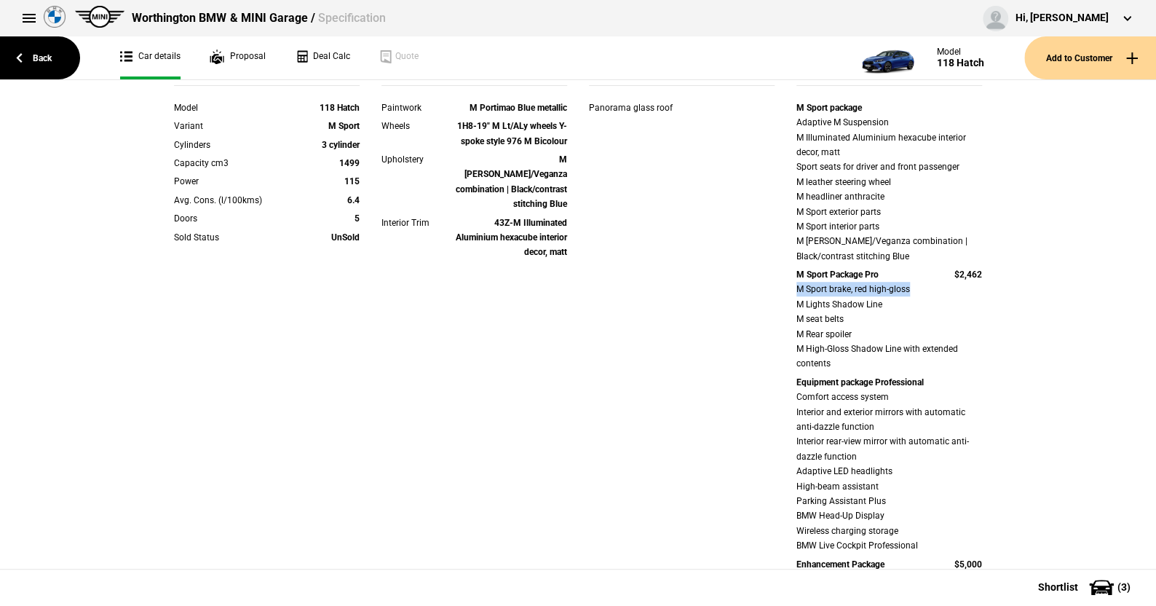
drag, startPoint x: 785, startPoint y: 293, endPoint x: 939, endPoint y: 288, distance: 154.4
click at [939, 288] on div "M Sport package Adaptive M Suspension M Illuminated Aluminium hexacube interior…" at bounding box center [888, 396] width 207 height 593
drag, startPoint x: 783, startPoint y: 306, endPoint x: 903, endPoint y: 310, distance: 120.2
click at [903, 310] on div "M Sport package Adaptive M Suspension M Illuminated Aluminium hexacube interior…" at bounding box center [888, 396] width 207 height 593
drag, startPoint x: 786, startPoint y: 320, endPoint x: 859, endPoint y: 328, distance: 73.2
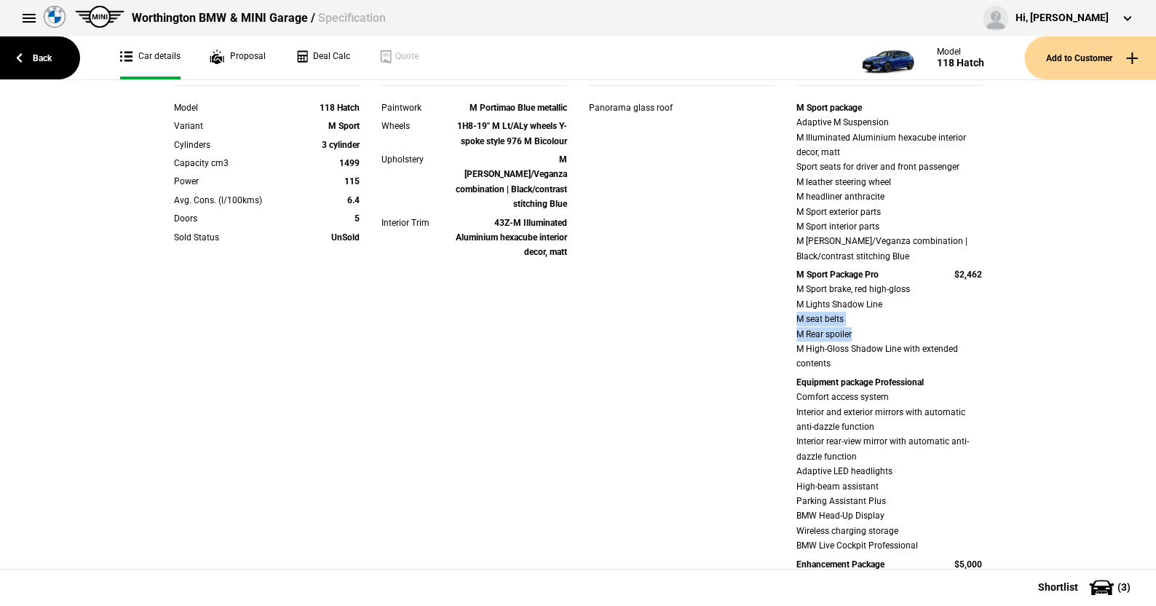
click at [859, 328] on div "M Sport package Adaptive M Suspension M Illuminated Aluminium hexacube interior…" at bounding box center [888, 396] width 207 height 593
click at [862, 317] on div "M Sport brake, red high-gloss M Lights Shadow Line M seat belts M Rear spoiler …" at bounding box center [889, 326] width 186 height 89
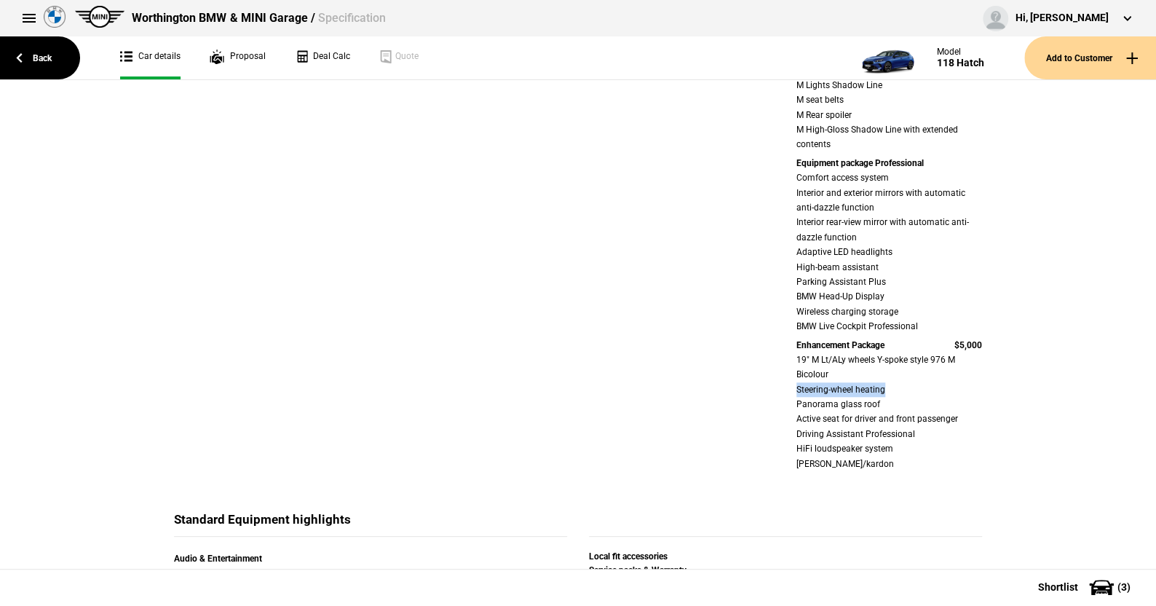
drag, startPoint x: 782, startPoint y: 387, endPoint x: 927, endPoint y: 384, distance: 145.6
click at [927, 384] on div "M Sport package Adaptive M Suspension M Illuminated Aluminium hexacube interior…" at bounding box center [888, 177] width 207 height 593
drag, startPoint x: 783, startPoint y: 405, endPoint x: 898, endPoint y: 405, distance: 114.3
click at [898, 405] on div "M Sport package Adaptive M Suspension M Illuminated Aluminium hexacube interior…" at bounding box center [888, 177] width 207 height 593
drag, startPoint x: 785, startPoint y: 434, endPoint x: 935, endPoint y: 435, distance: 150.0
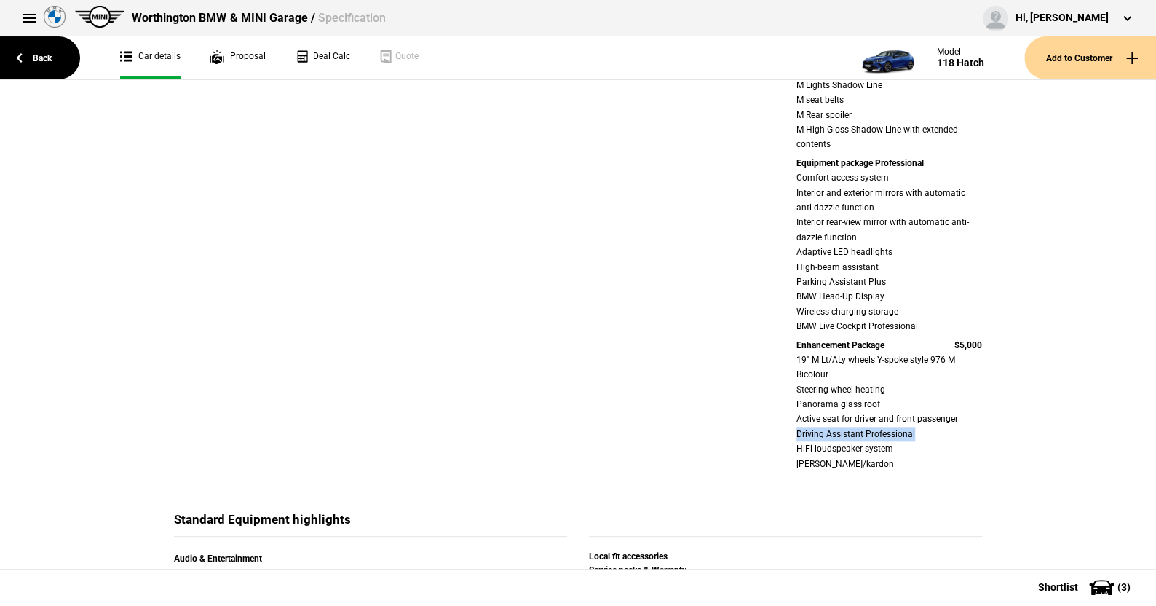
click at [935, 435] on div "M Sport package Adaptive M Suspension M Illuminated Aluminium hexacube interior…" at bounding box center [888, 177] width 207 height 593
drag, startPoint x: 791, startPoint y: 451, endPoint x: 943, endPoint y: 393, distance: 162.7
click at [973, 446] on div "19" M Lt/ALy wheels Y-spoke style 976 M Bicolour Steering-wheel heating Panoram…" at bounding box center [889, 411] width 186 height 119
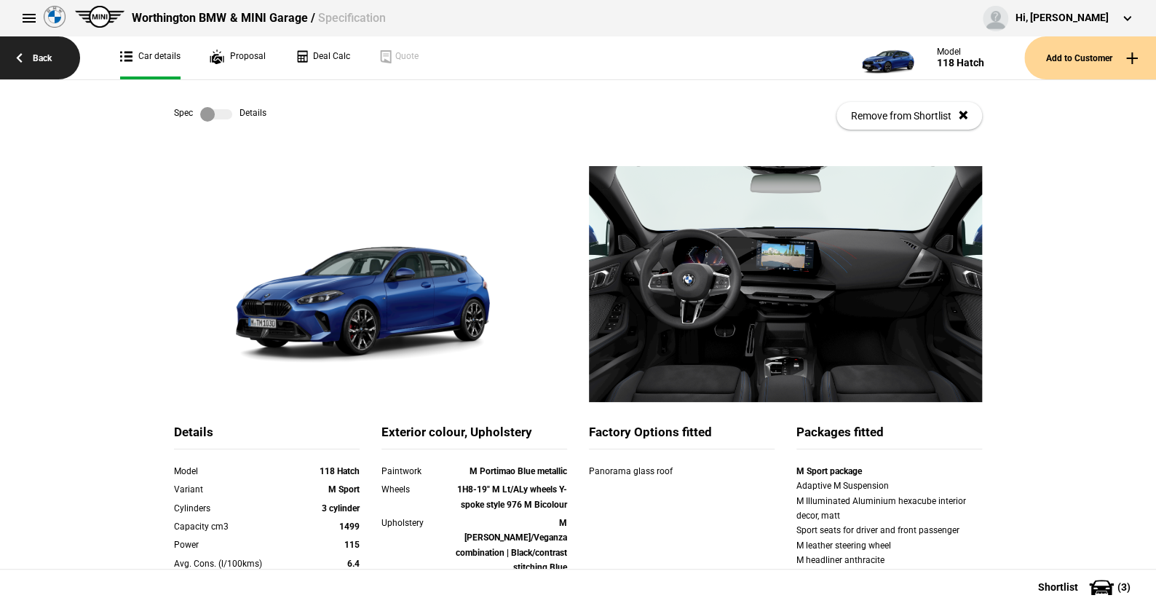
click at [43, 54] on link "Back" at bounding box center [40, 57] width 80 height 43
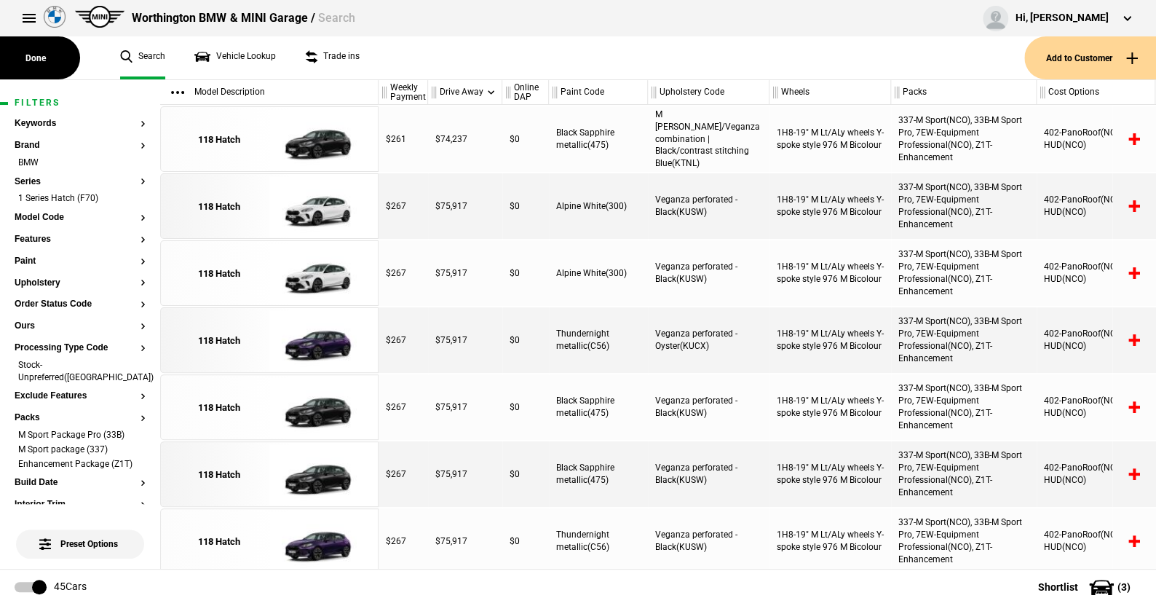
scroll to position [1492, 0]
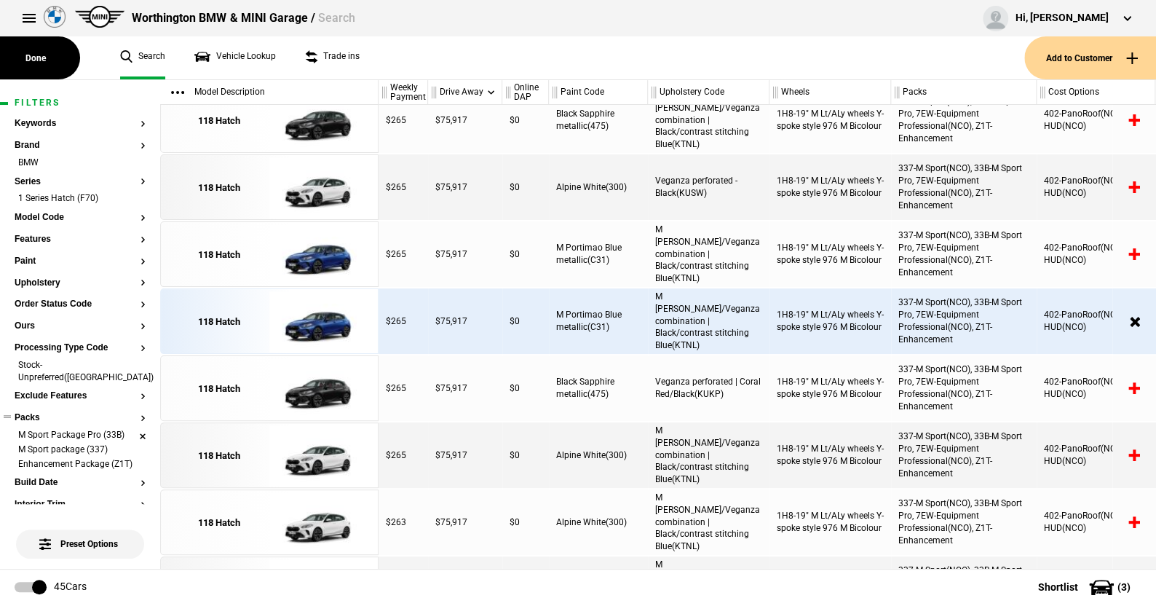
drag, startPoint x: 130, startPoint y: 436, endPoint x: 131, endPoint y: 429, distance: 7.4
click at [130, 443] on li "M Sport package (337)" at bounding box center [80, 450] width 131 height 15
click at [131, 429] on li "M Sport Package Pro (33B)" at bounding box center [80, 436] width 131 height 15
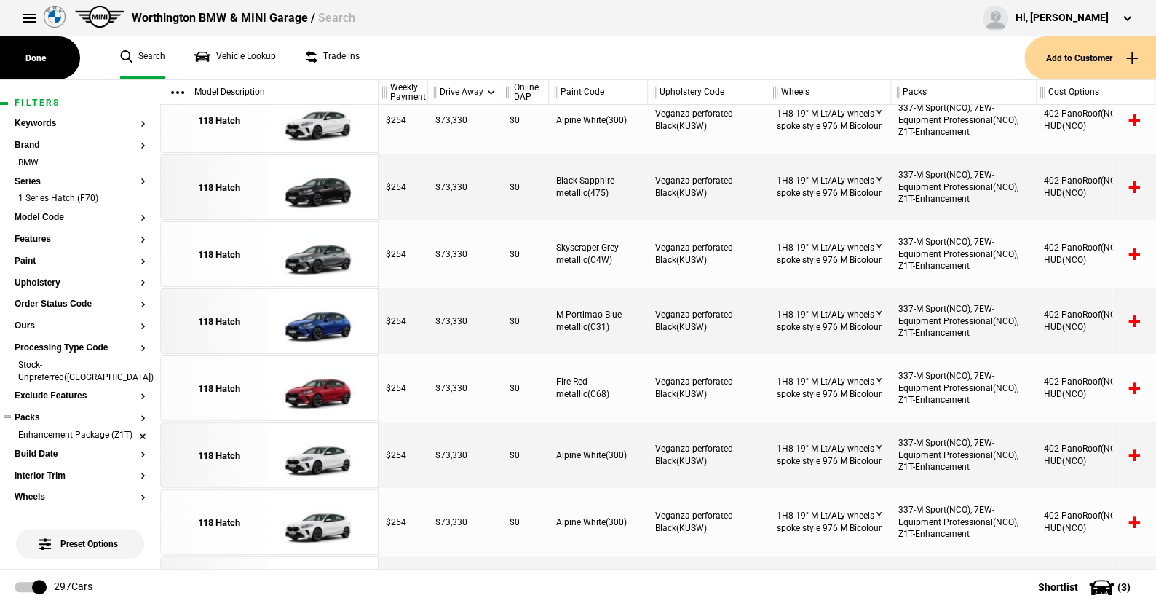
click at [131, 429] on li "Enhancement Package (Z1T)" at bounding box center [80, 436] width 131 height 15
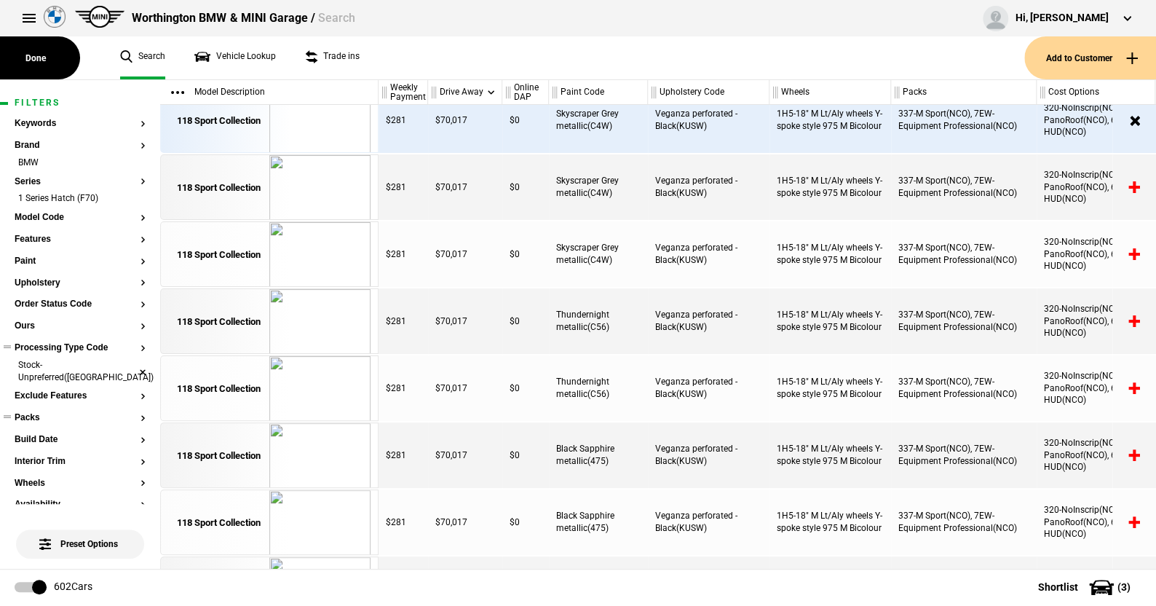
click at [131, 365] on li "Stock-Unpreferred(US)" at bounding box center [80, 372] width 131 height 27
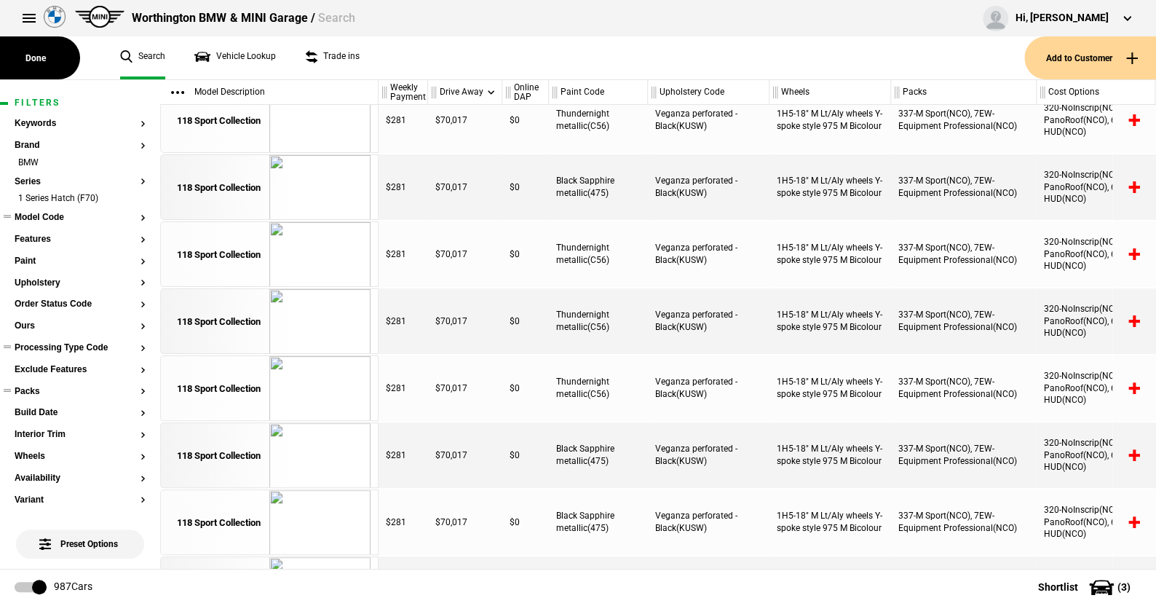
click at [52, 215] on button "Model Code" at bounding box center [80, 218] width 131 height 10
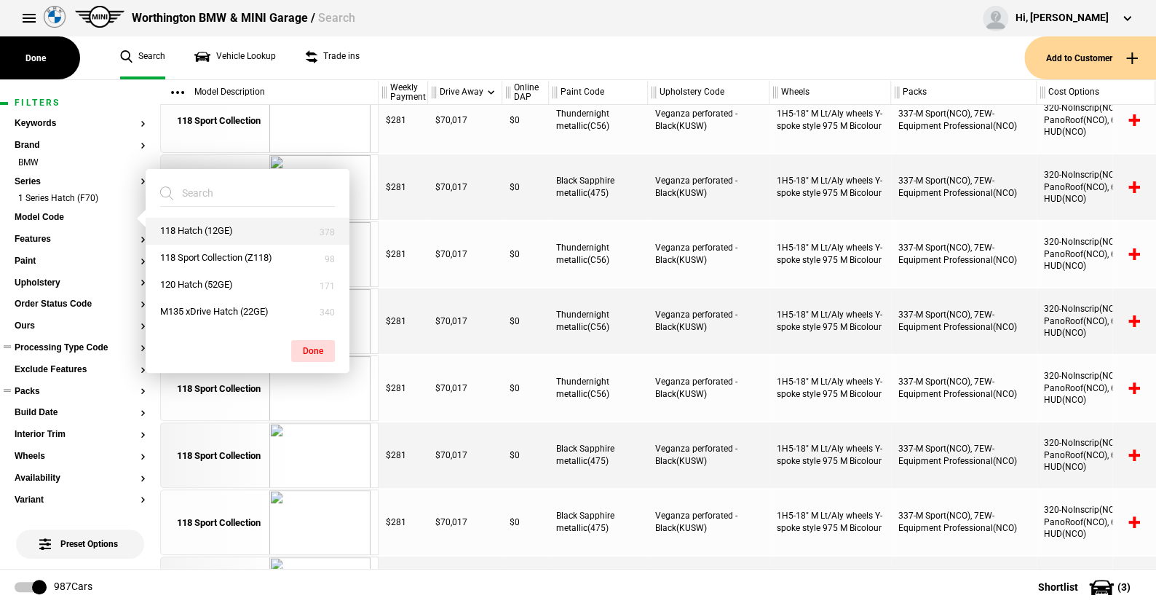
click at [188, 225] on button "118 Hatch (12GE)" at bounding box center [248, 231] width 204 height 27
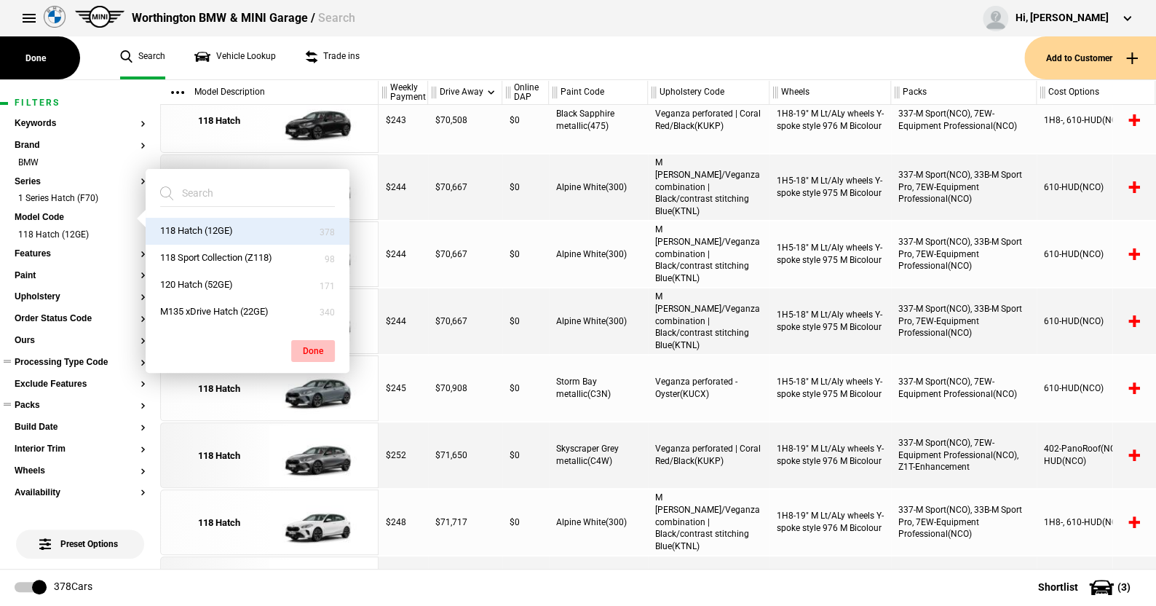
click at [318, 345] on button "Done" at bounding box center [313, 351] width 44 height 22
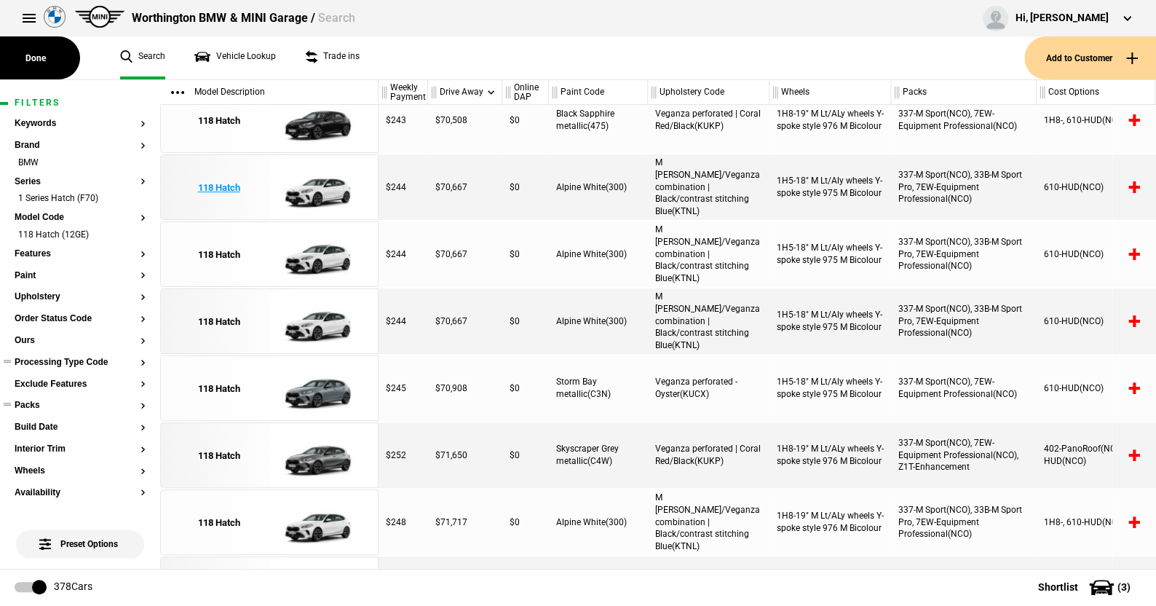
click at [317, 189] on img at bounding box center [319, 188] width 101 height 66
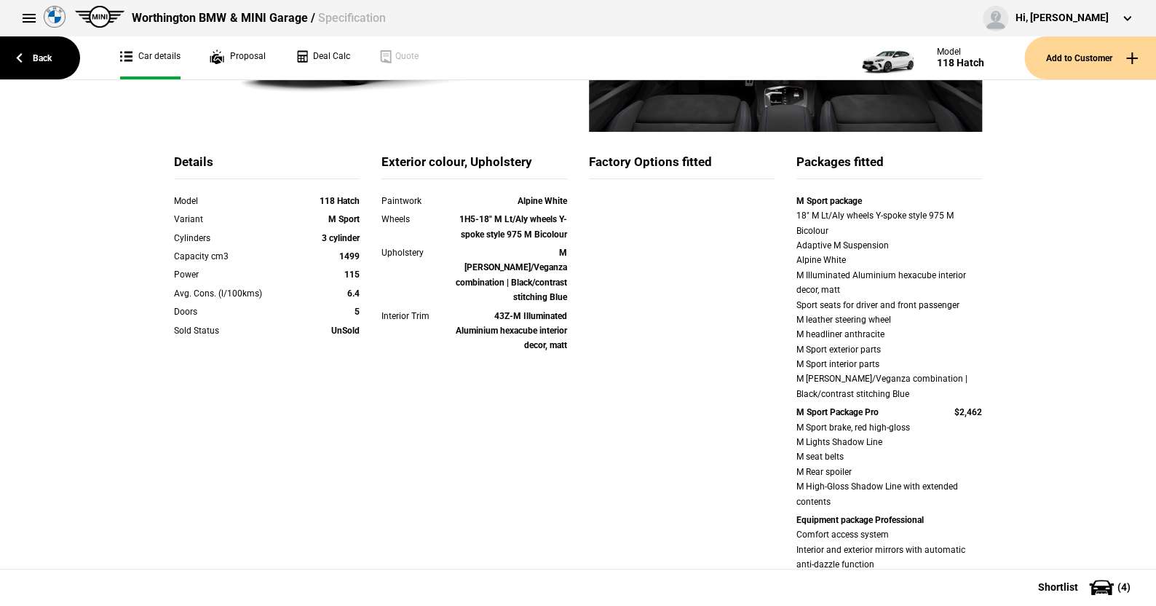
scroll to position [363, 0]
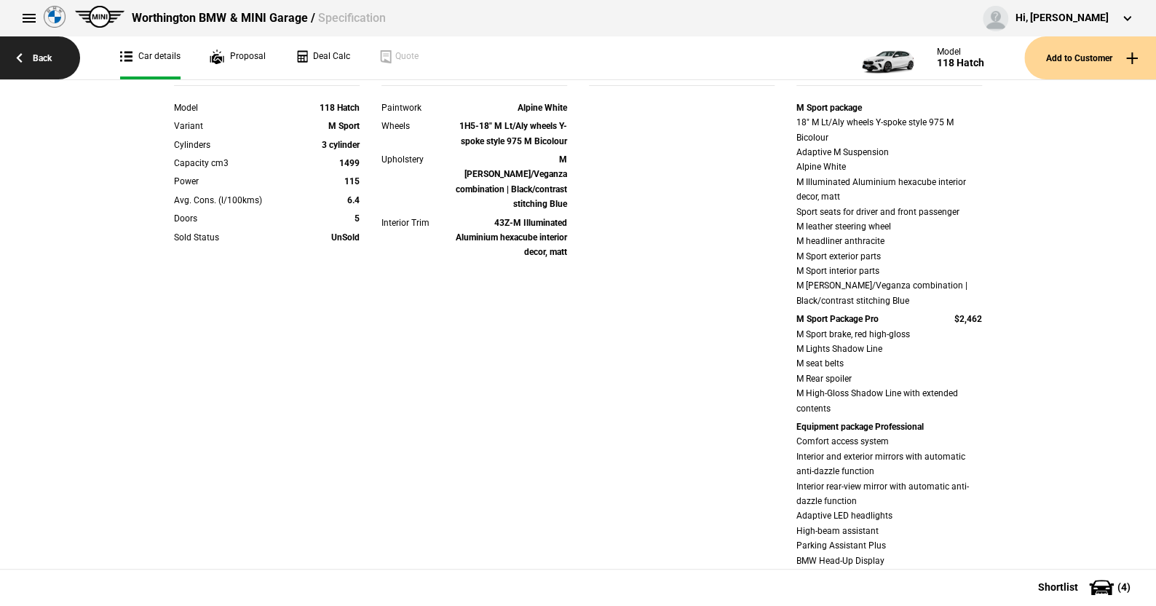
click at [42, 52] on link "Back" at bounding box center [40, 57] width 80 height 43
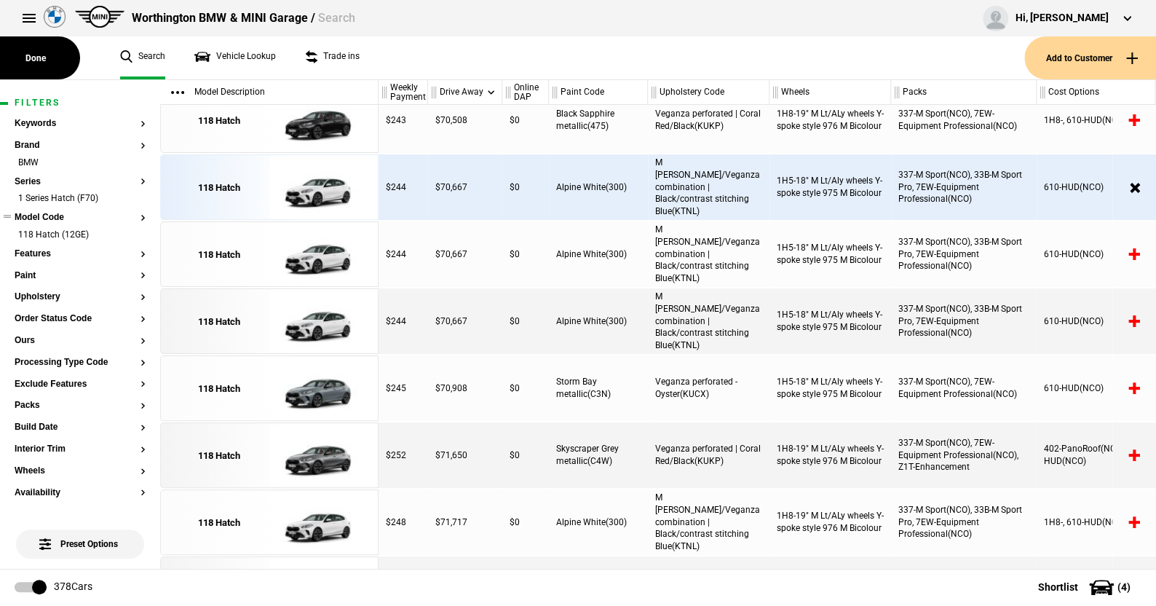
click at [55, 217] on button "Model Code" at bounding box center [80, 218] width 131 height 10
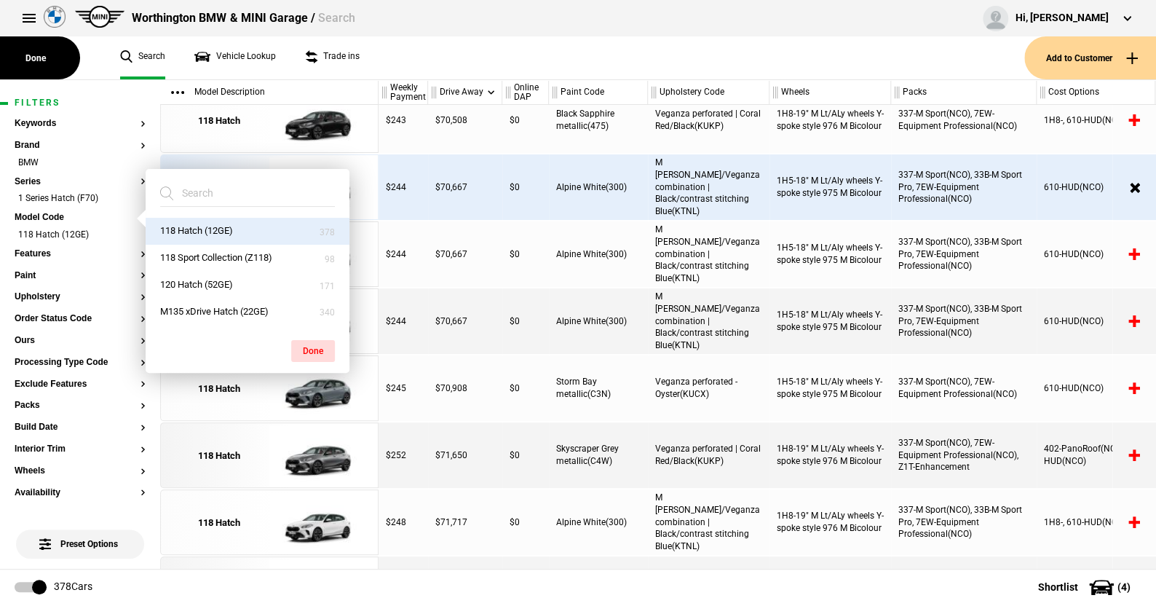
click at [433, 54] on ul "Search Vehicle Lookup Trade ins" at bounding box center [565, 57] width 919 height 43
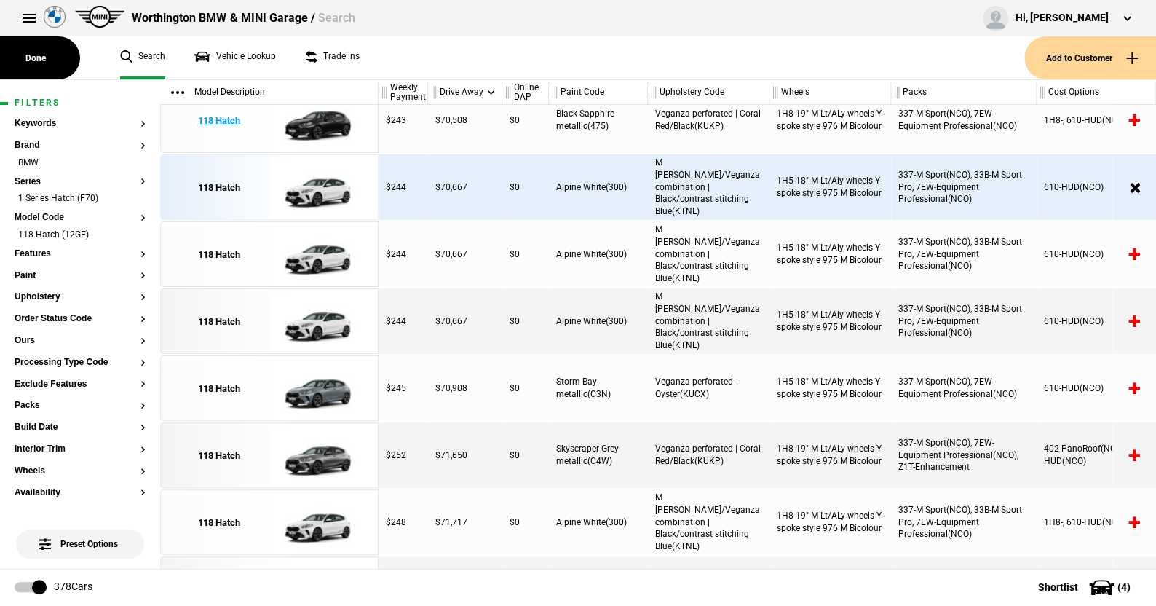
click at [319, 123] on img at bounding box center [319, 121] width 101 height 66
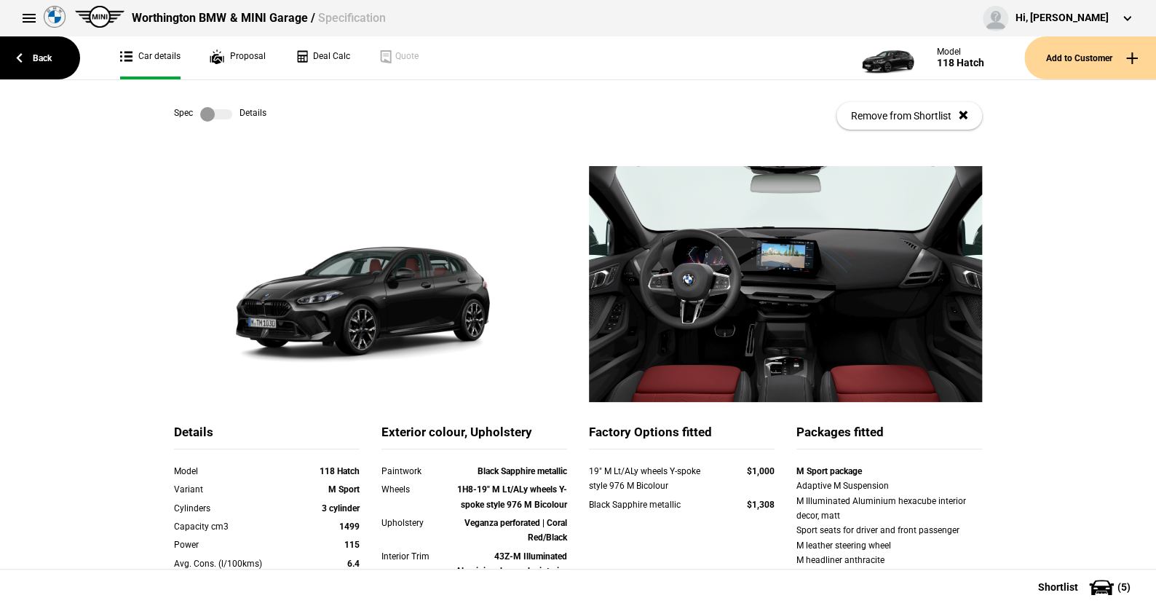
scroll to position [73, 0]
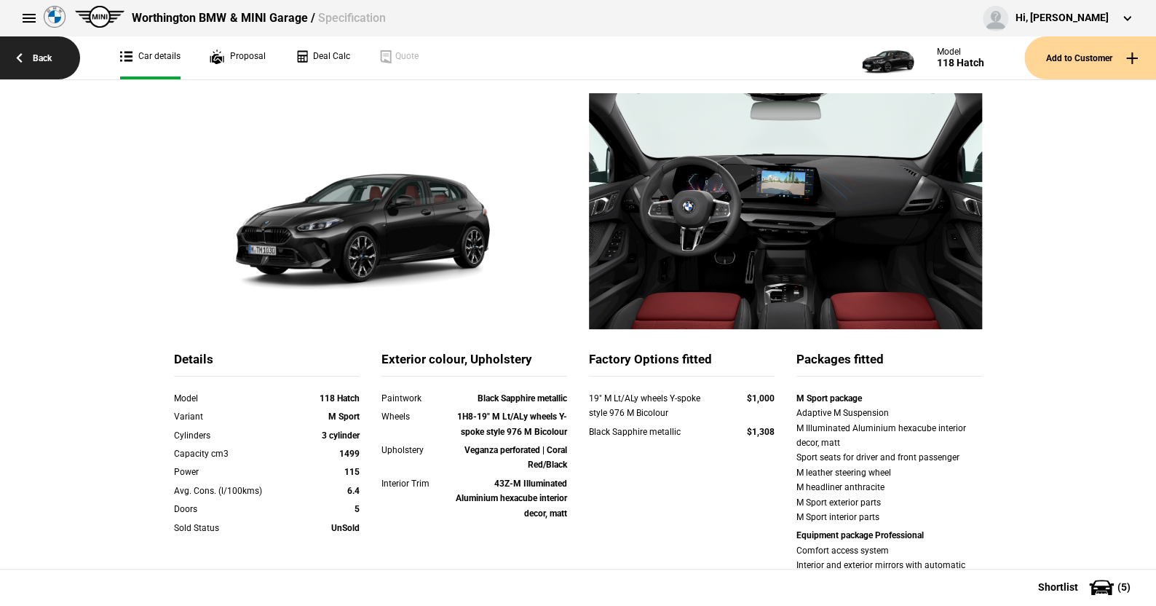
click at [41, 54] on link "Back" at bounding box center [40, 57] width 80 height 43
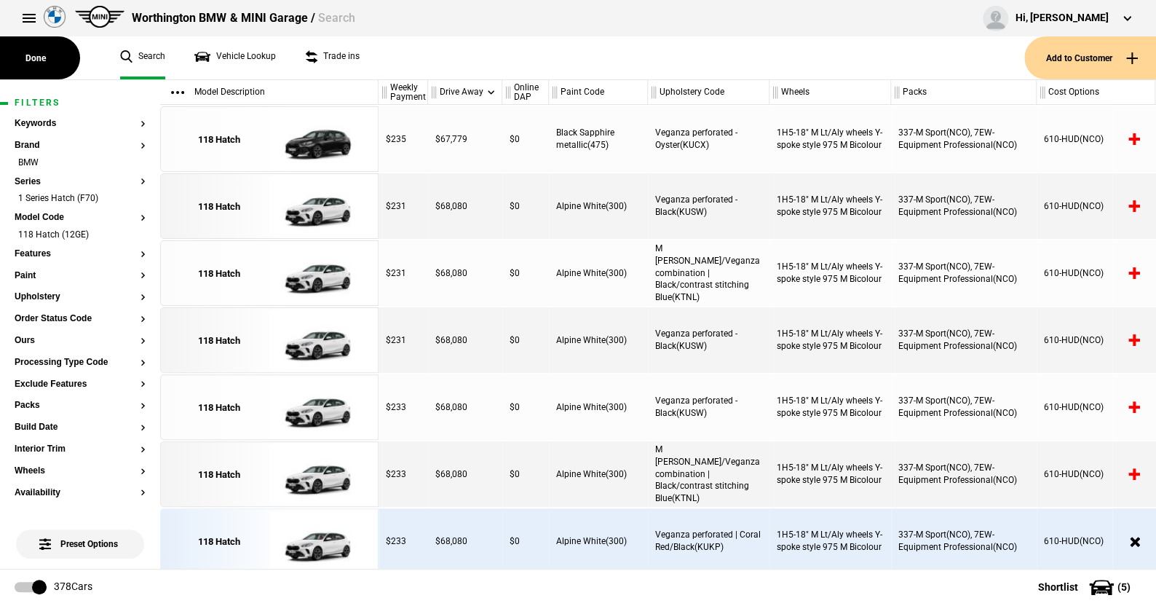
scroll to position [1492, 0]
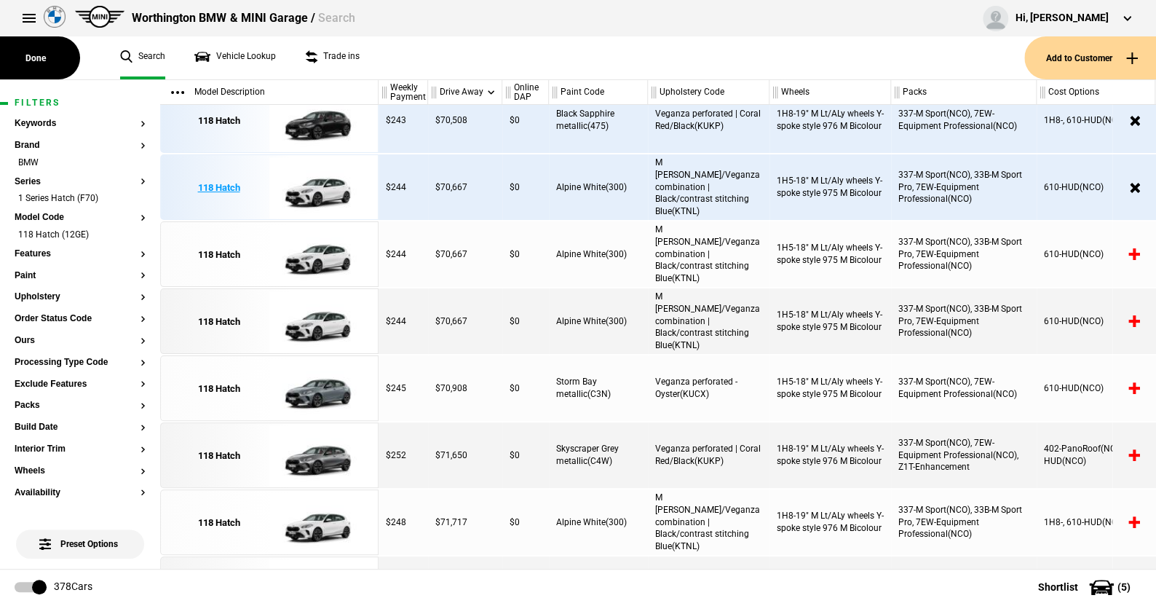
click at [322, 185] on img at bounding box center [319, 188] width 101 height 66
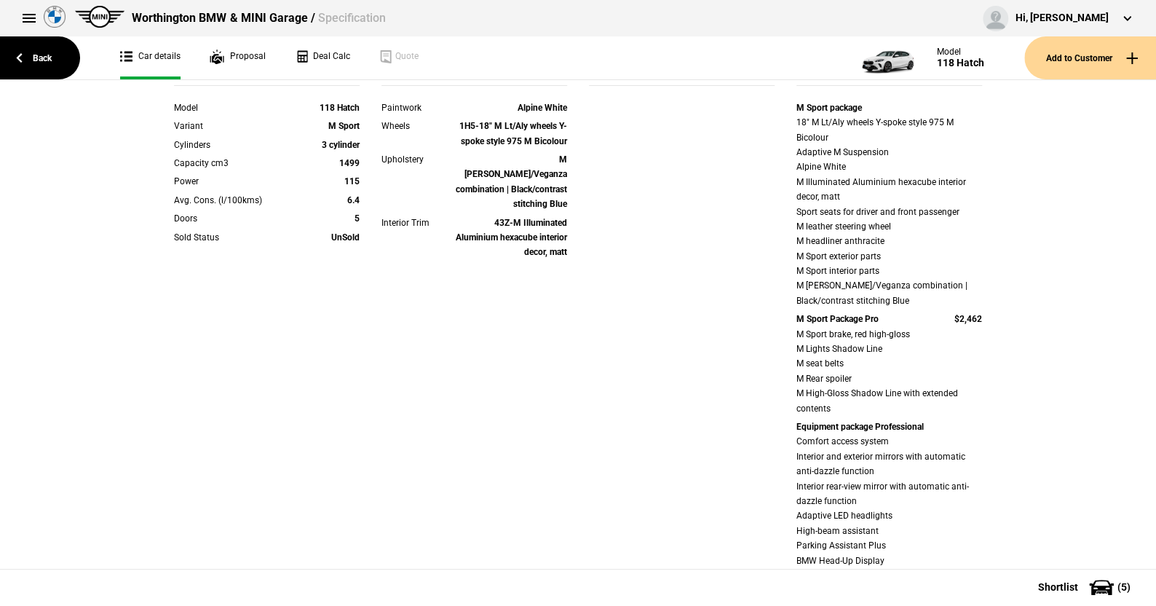
scroll to position [437, 0]
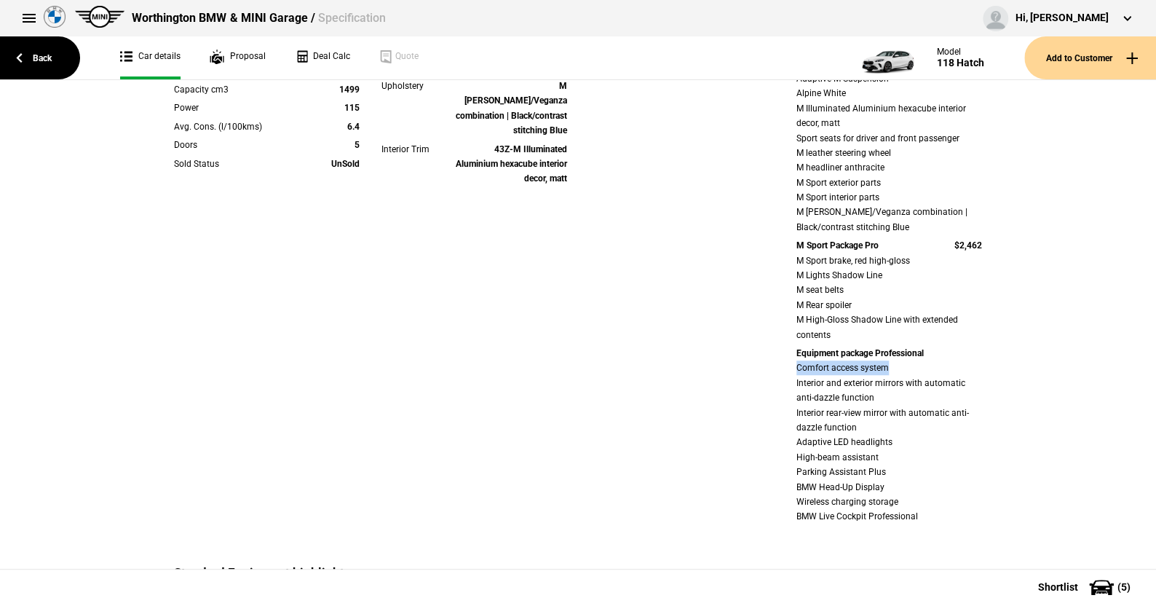
drag, startPoint x: 783, startPoint y: 368, endPoint x: 909, endPoint y: 365, distance: 126.7
click at [909, 365] on div "M Sport package 18" M Lt/Aly wheels Y-spoke style 975 M Bicolour Adaptive M Sus…" at bounding box center [888, 277] width 207 height 501
drag, startPoint x: 785, startPoint y: 448, endPoint x: 911, endPoint y: 444, distance: 126.7
click at [911, 444] on div "M Sport package 18" M Lt/Aly wheels Y-spoke style 975 M Bicolour Adaptive M Sus…" at bounding box center [888, 277] width 207 height 501
drag, startPoint x: 786, startPoint y: 472, endPoint x: 901, endPoint y: 474, distance: 115.0
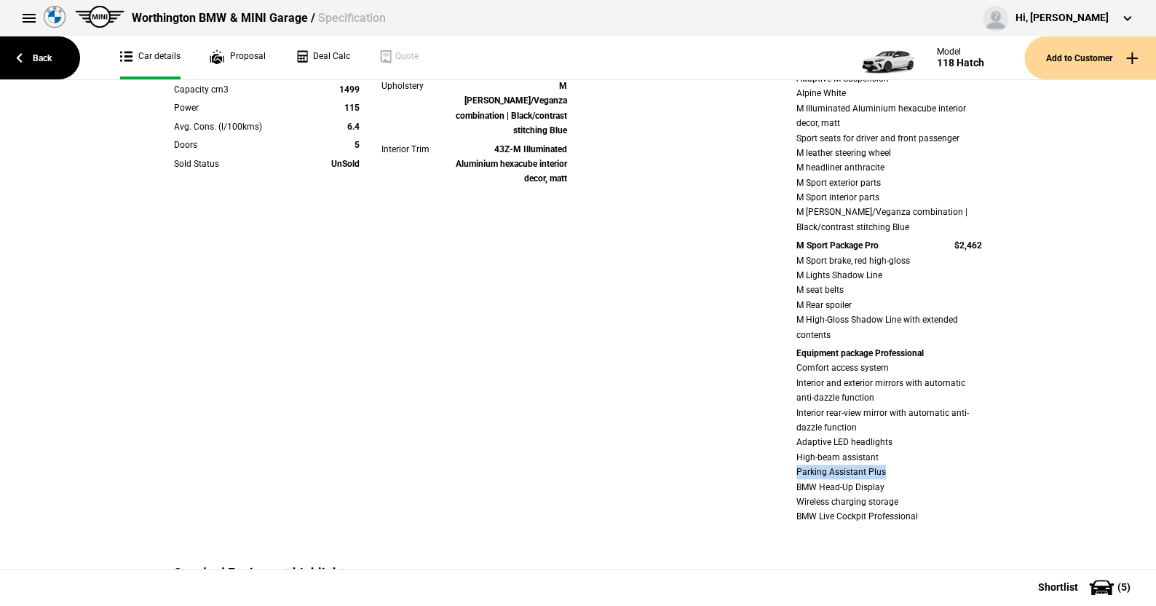
click at [901, 474] on div "M Sport package 18" M Lt/Aly wheels Y-spoke style 975 M Bicolour Adaptive M Sus…" at bounding box center [888, 277] width 207 height 501
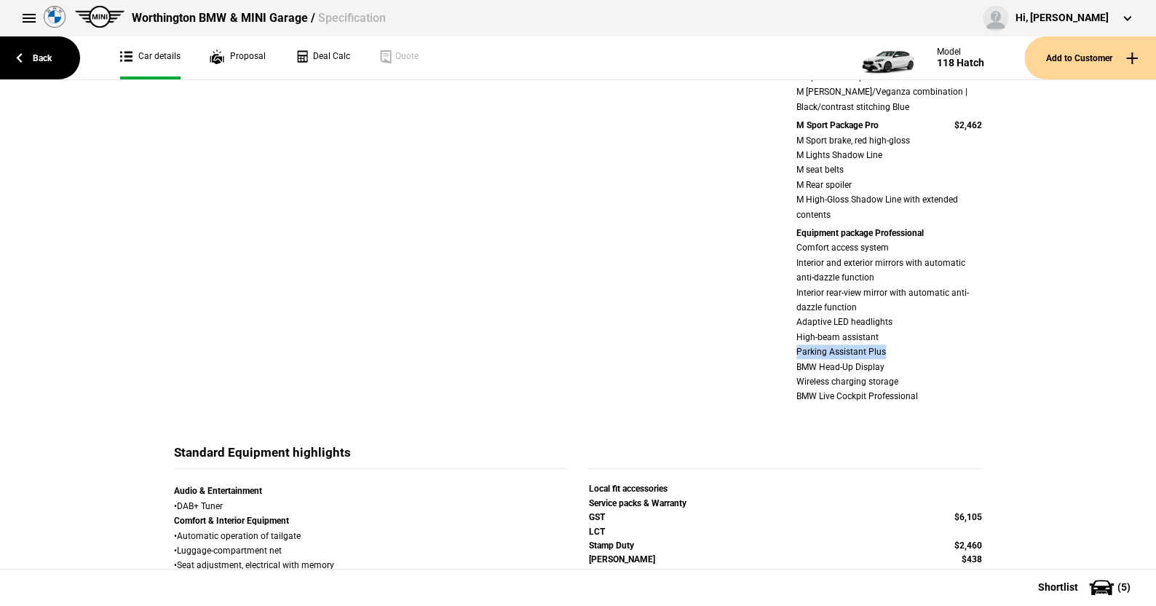
scroll to position [582, 0]
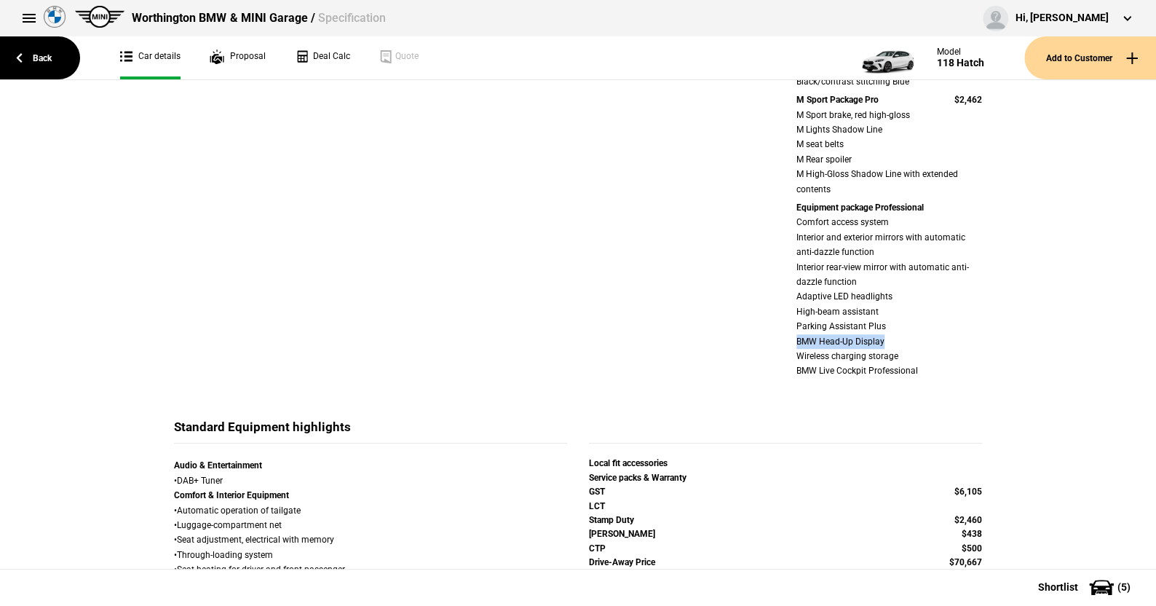
drag, startPoint x: 781, startPoint y: 345, endPoint x: 904, endPoint y: 341, distance: 123.1
click at [904, 341] on div "M Sport package 18" M Lt/Aly wheels Y-spoke style 975 M Bicolour Adaptive M Sus…" at bounding box center [888, 131] width 207 height 501
drag, startPoint x: 787, startPoint y: 357, endPoint x: 922, endPoint y: 360, distance: 135.4
click at [922, 360] on div "M Sport package 18" M Lt/Aly wheels Y-spoke style 975 M Bicolour Adaptive M Sus…" at bounding box center [888, 131] width 207 height 501
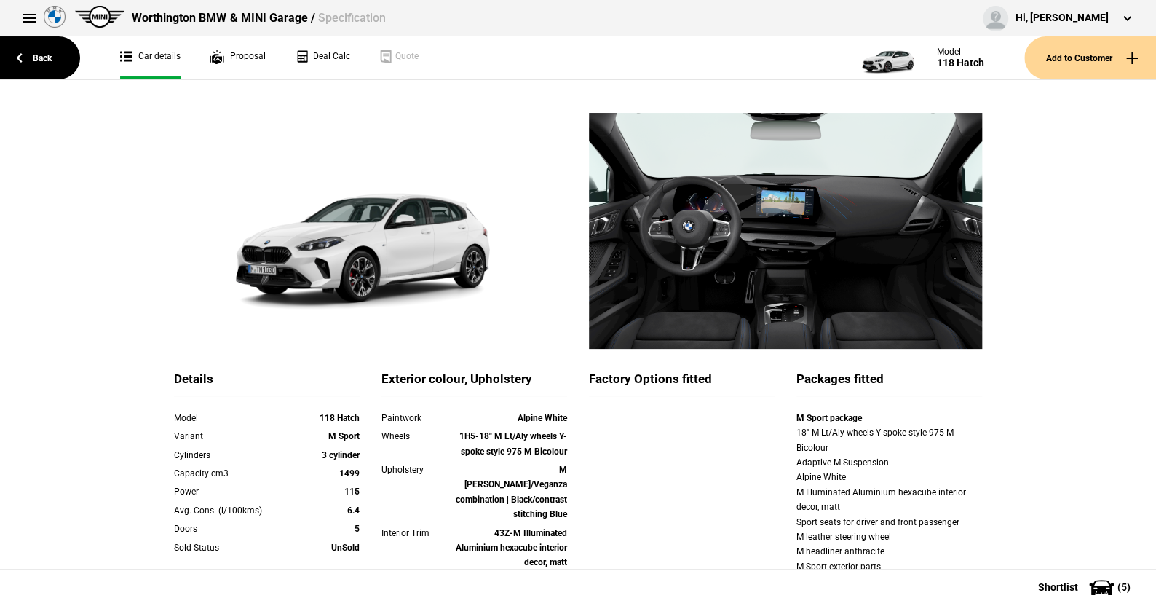
scroll to position [0, 0]
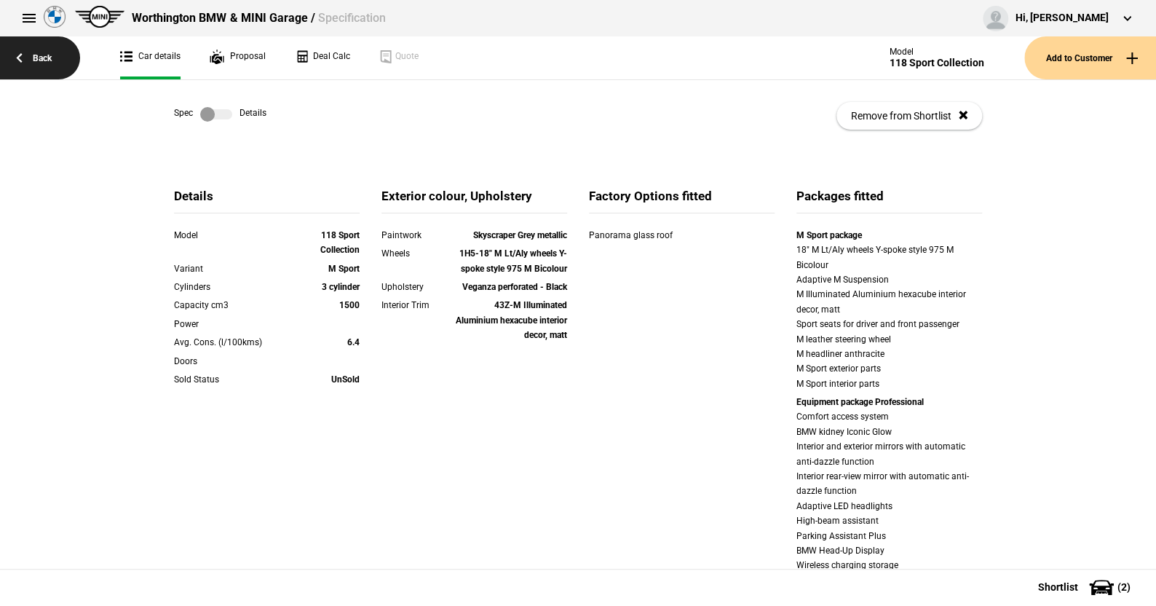
click at [41, 50] on link "Back" at bounding box center [40, 57] width 80 height 43
